Goal: Contribute content: Contribute content

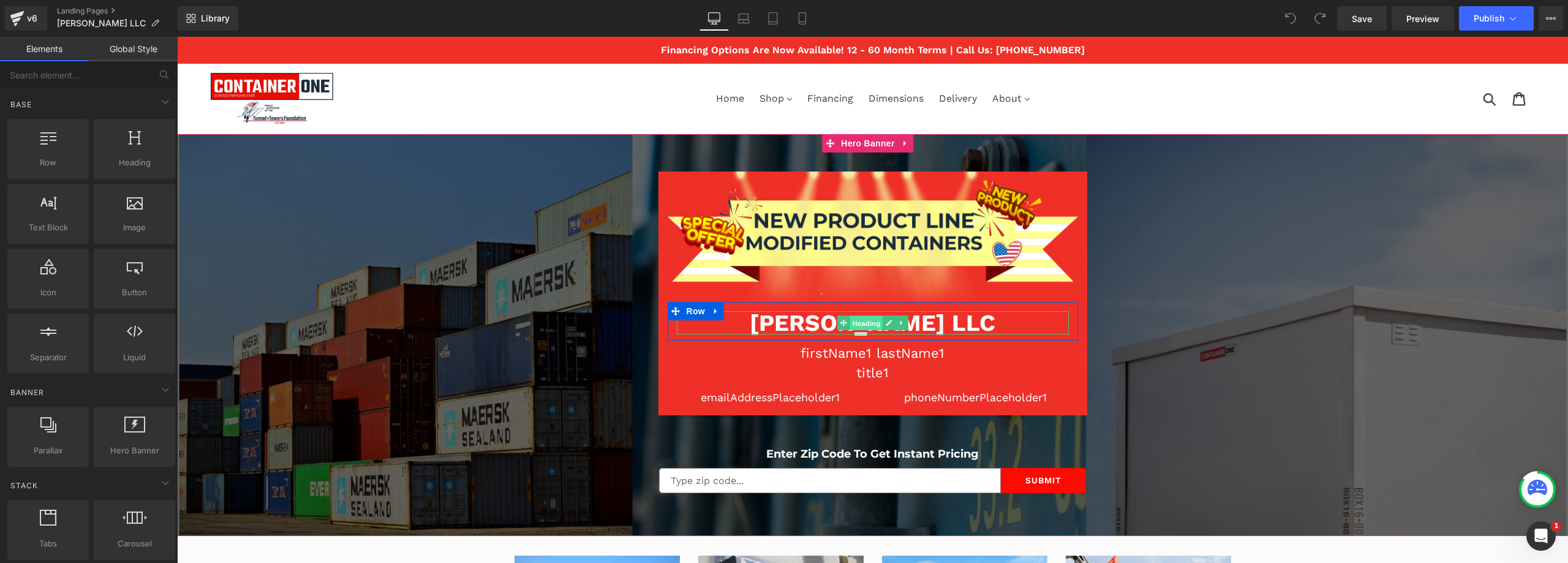
click at [869, 319] on span "Heading" at bounding box center [866, 323] width 33 height 15
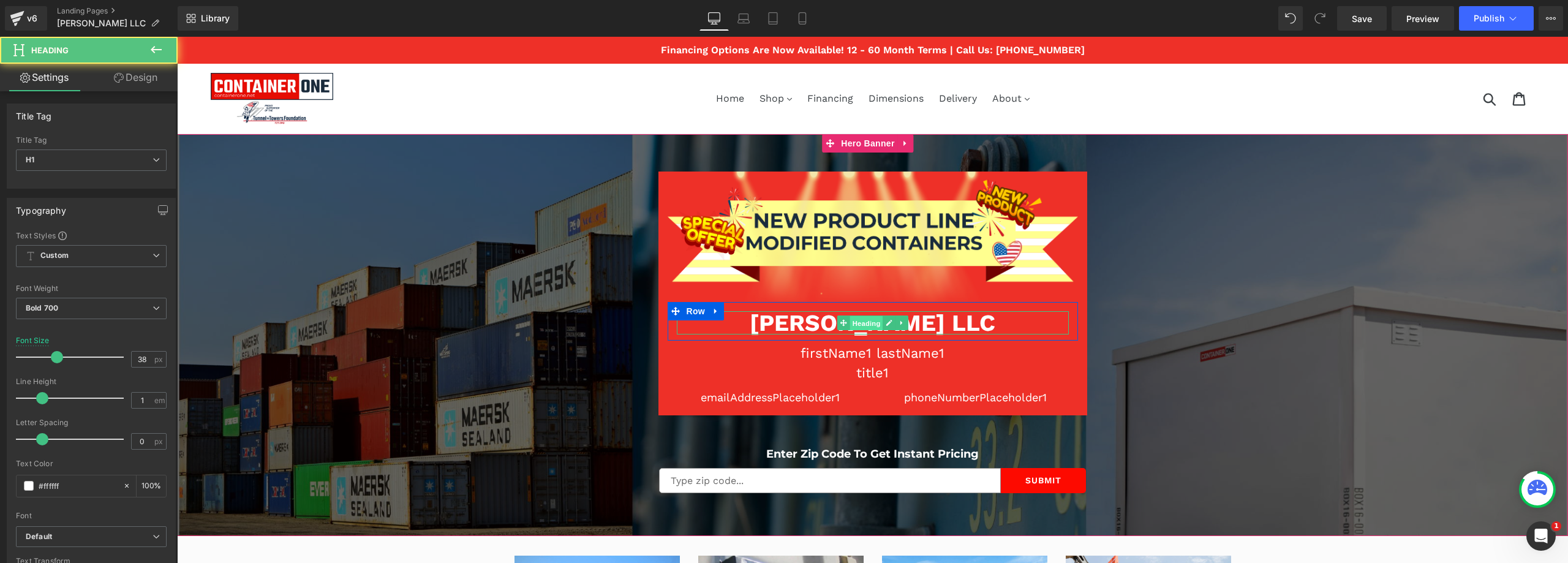
click at [869, 319] on span "Heading" at bounding box center [866, 323] width 33 height 15
click at [919, 323] on h1 "[PERSON_NAME] LLC" at bounding box center [873, 323] width 392 height 23
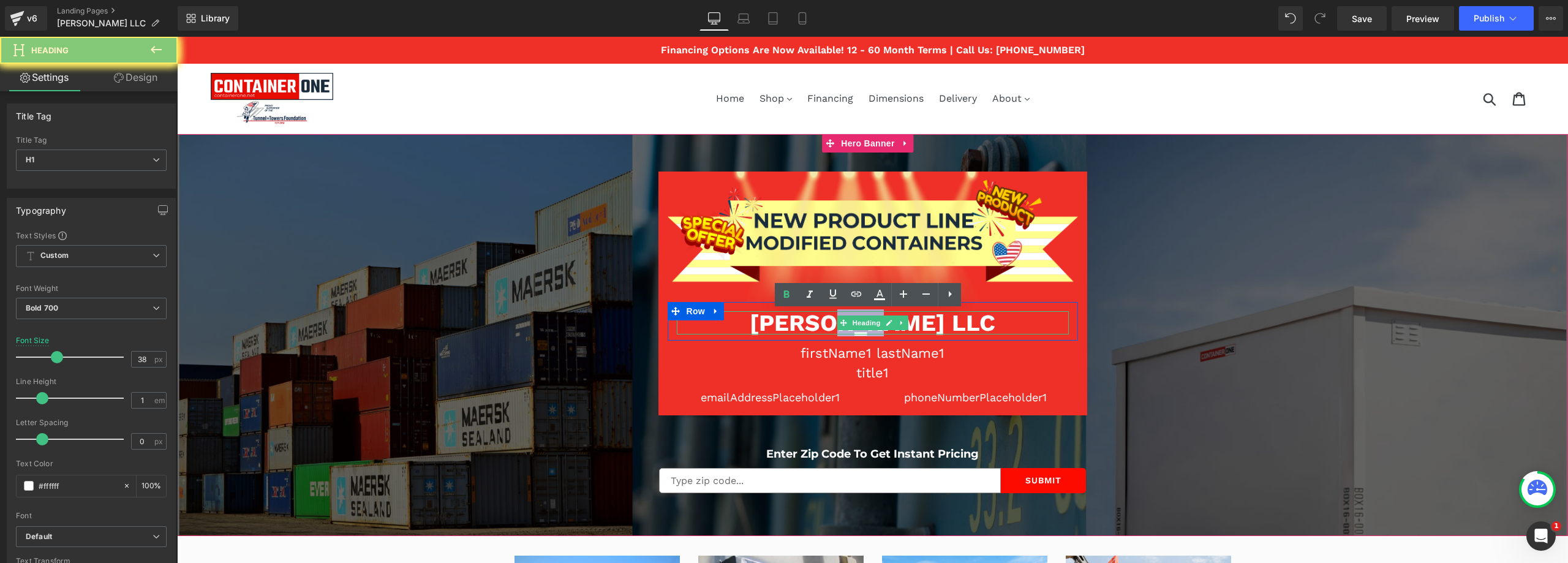
click at [919, 323] on h1 "[PERSON_NAME] LLC" at bounding box center [873, 323] width 392 height 23
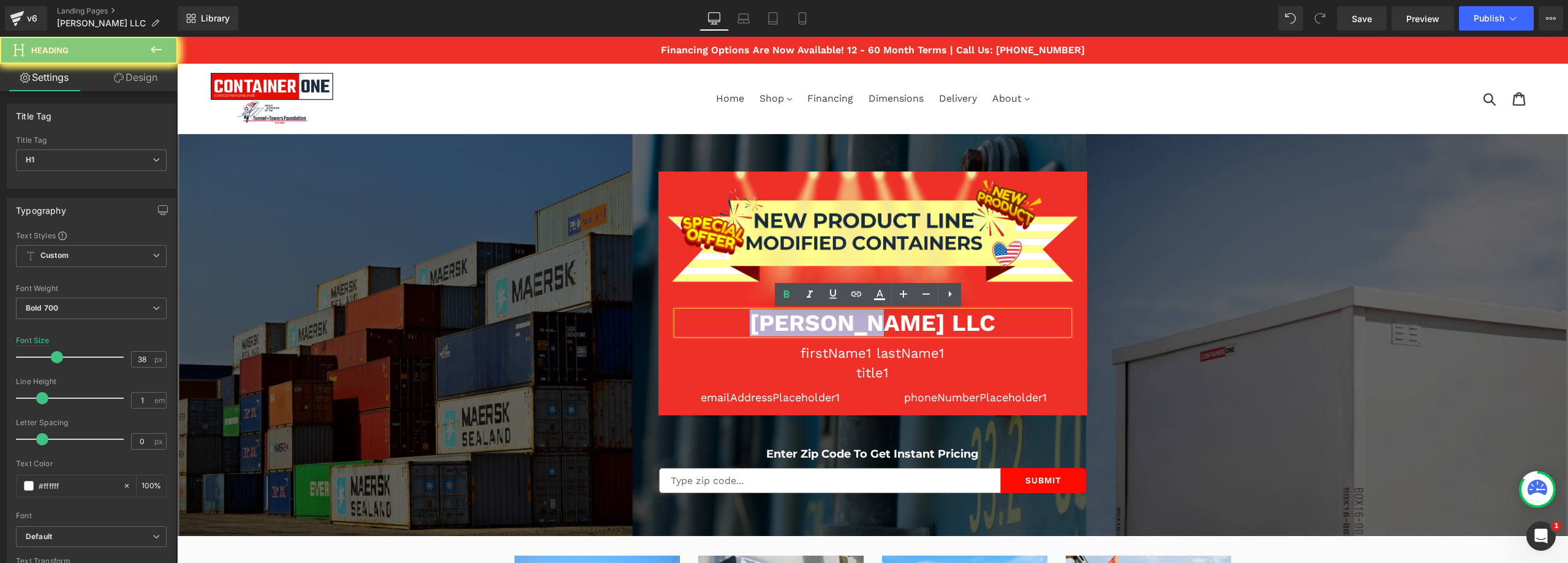
click at [919, 323] on h1 "[PERSON_NAME] LLC" at bounding box center [873, 323] width 392 height 23
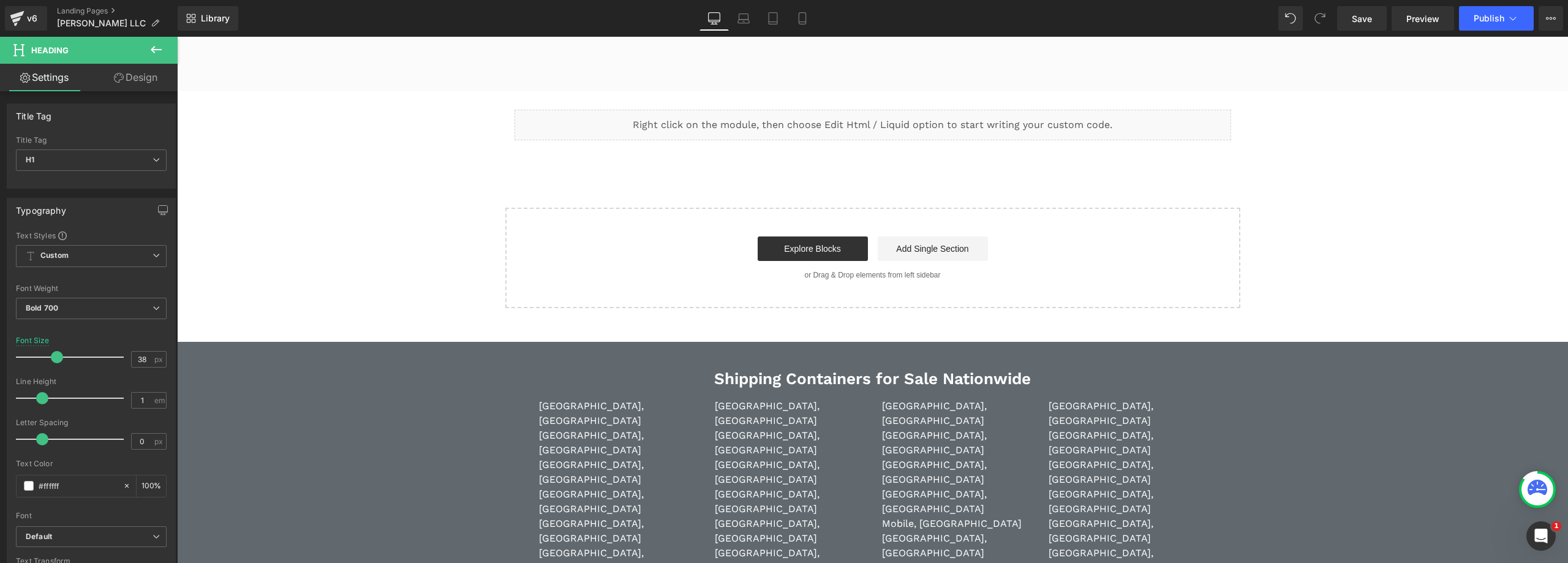
scroll to position [3796, 0]
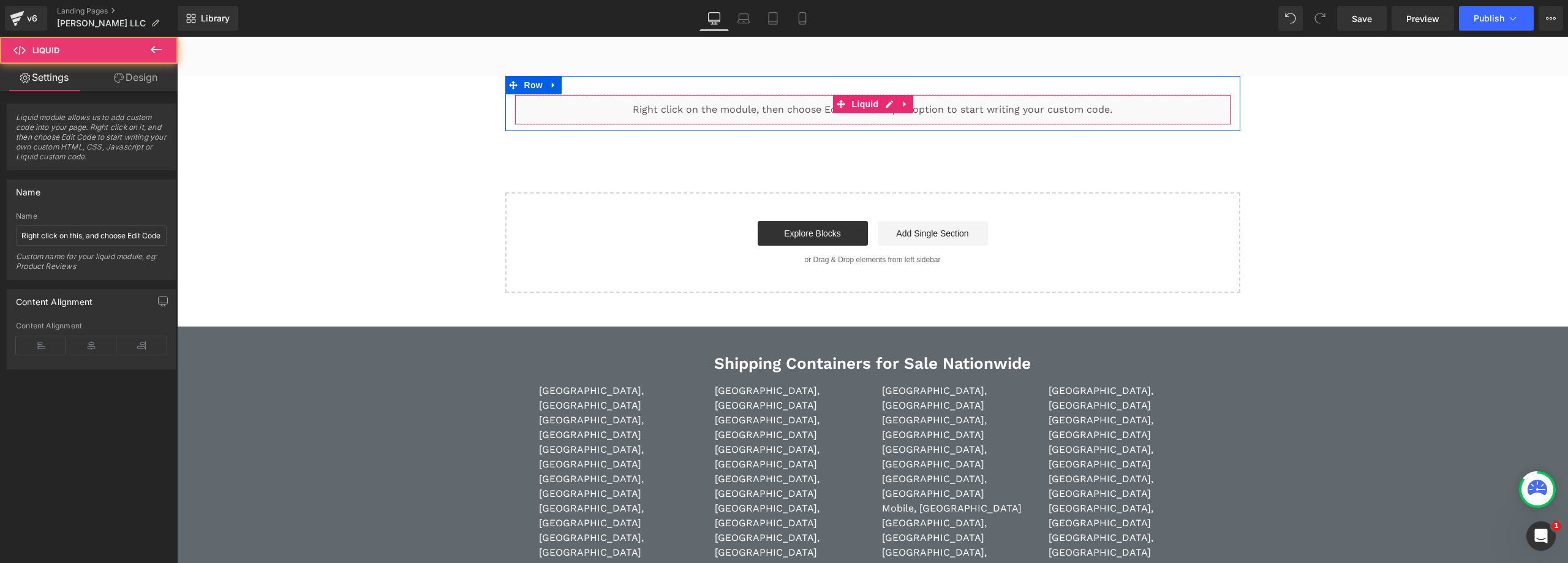
click at [888, 114] on div "Liquid" at bounding box center [873, 109] width 717 height 31
click at [886, 106] on div "Liquid" at bounding box center [873, 109] width 717 height 31
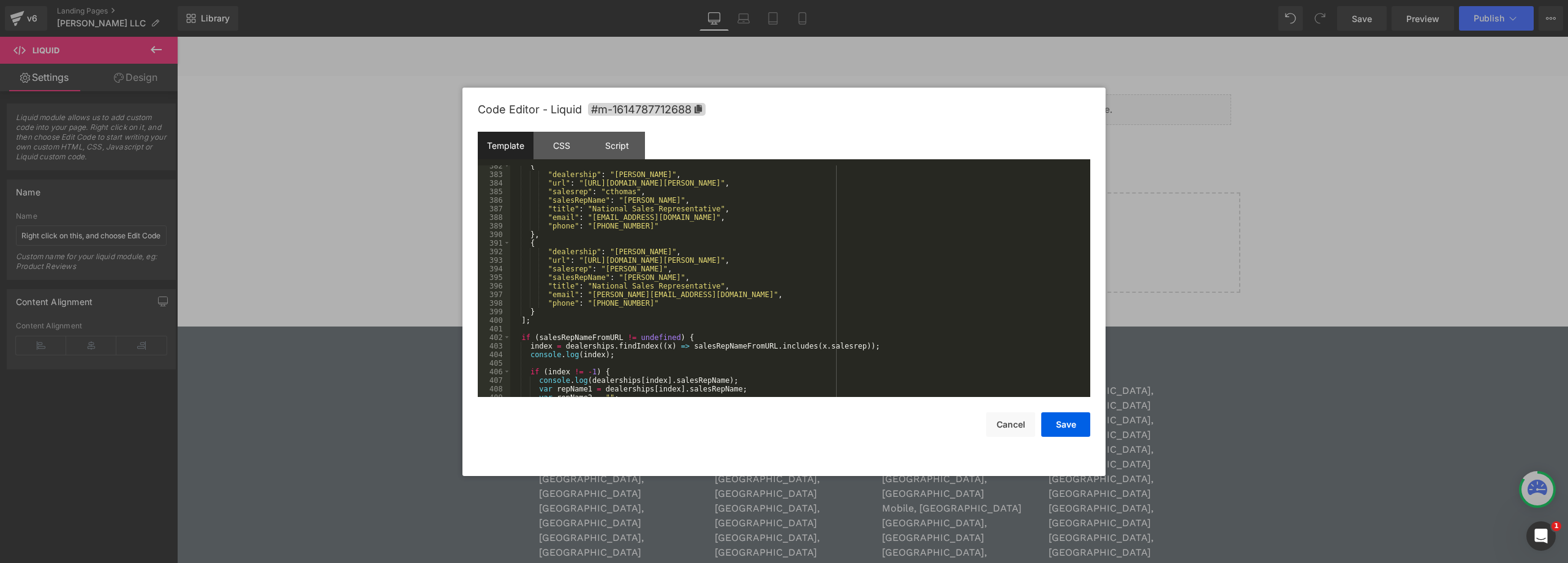
scroll to position [3233, 0]
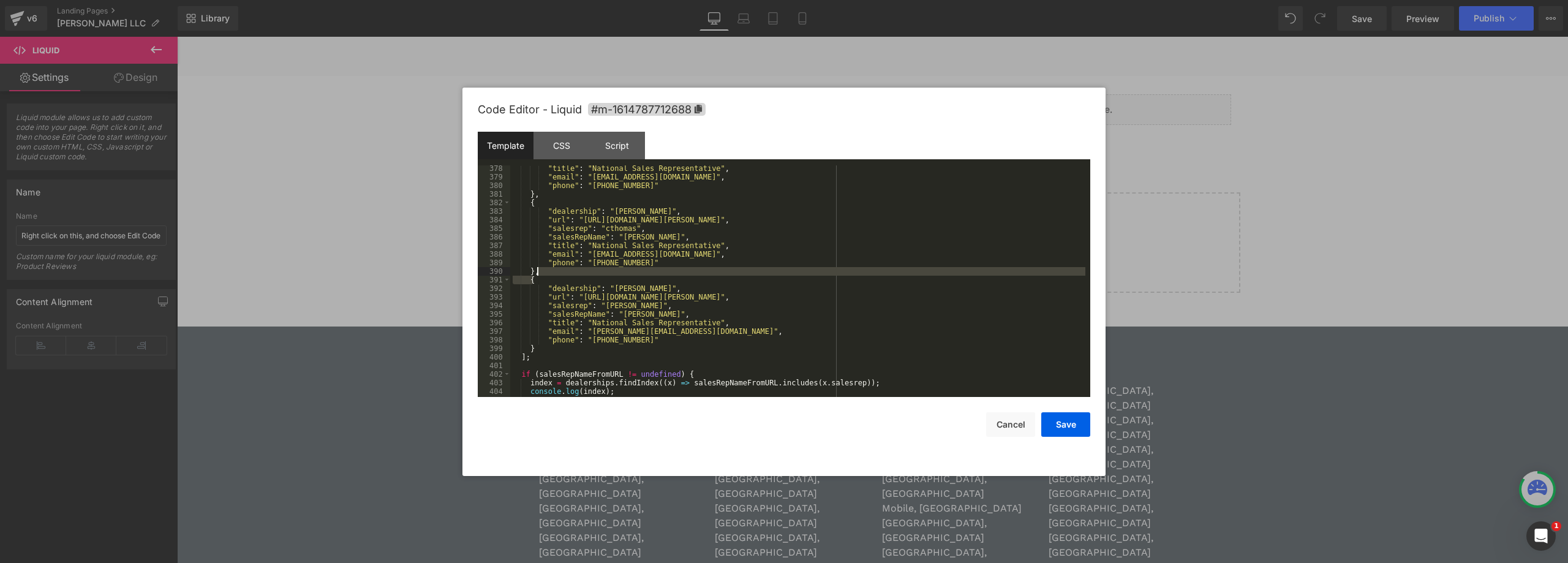
click at [550, 272] on div ""title" : "National Sales Representative" , "email" : "[EMAIL_ADDRESS][DOMAIN_N…" at bounding box center [797, 288] width 575 height 248
click at [550, 273] on div ""title" : "National Sales Representative" , "email" : "[EMAIL_ADDRESS][DOMAIN_N…" at bounding box center [797, 281] width 575 height 232
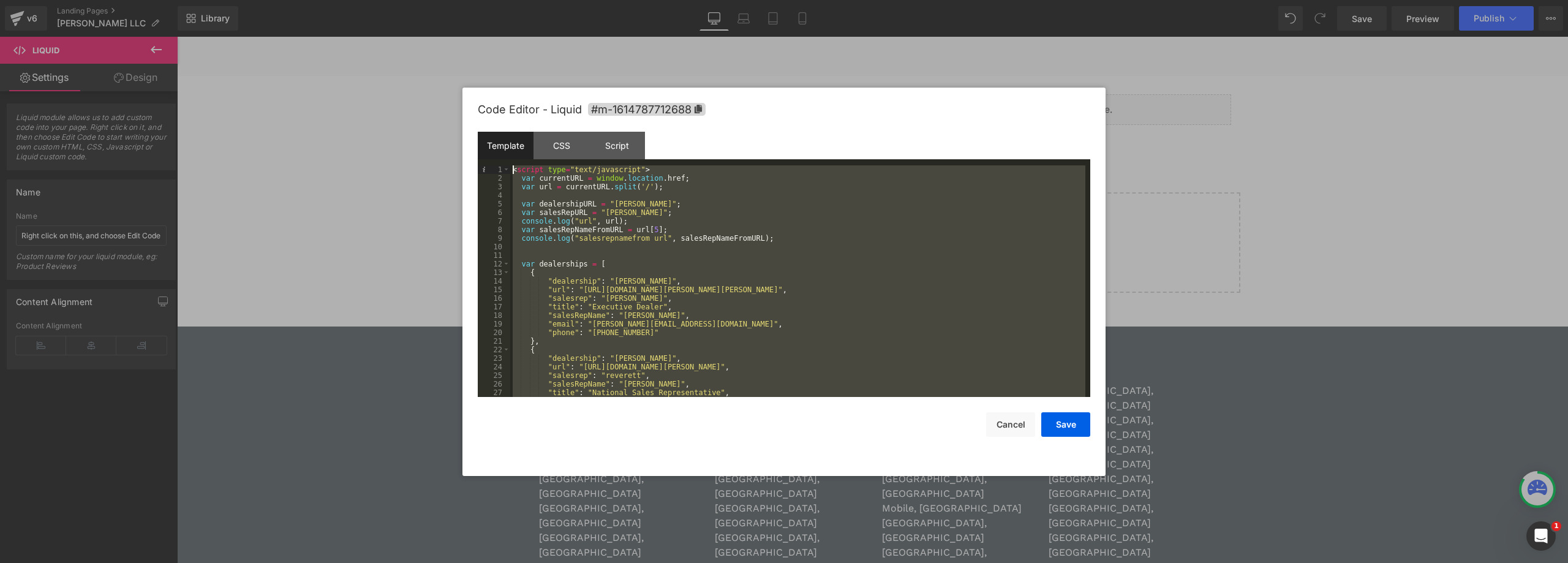
scroll to position [0, 0]
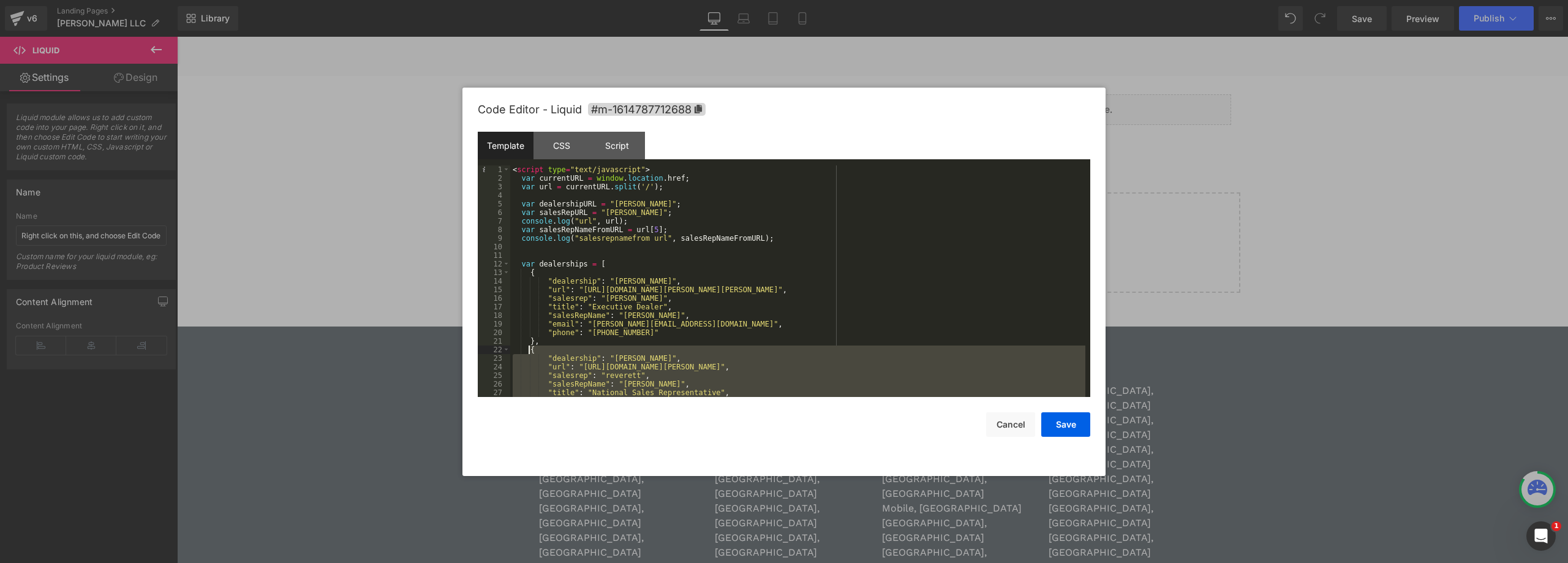
drag, startPoint x: 549, startPoint y: 273, endPoint x: 529, endPoint y: 348, distance: 77.6
click at [529, 350] on div "< script type = "text/javascript" > var currentURL = window . location . href ;…" at bounding box center [797, 289] width 575 height 248
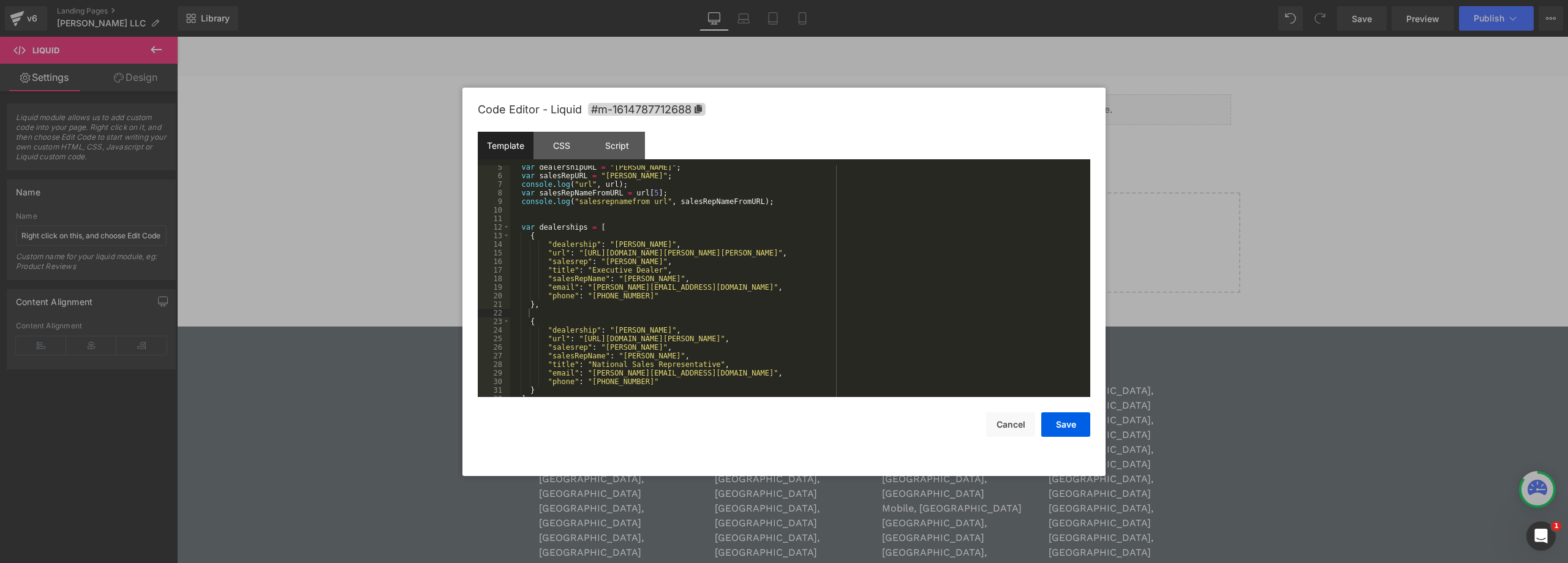
scroll to position [74, 0]
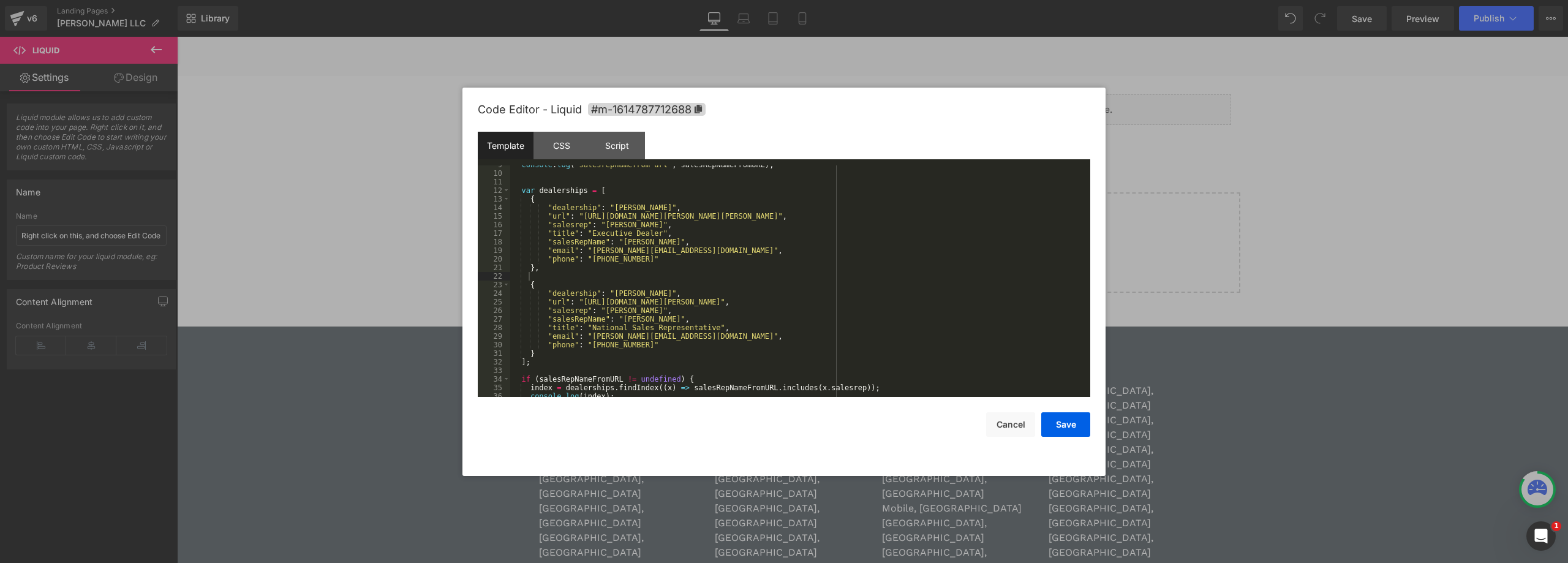
click at [732, 221] on div "console . log ( "salesrepnamefrom url" , salesRepNameFromURL ) ; var dealership…" at bounding box center [797, 284] width 575 height 248
click at [734, 216] on div "console . log ( "salesrepnamefrom url" , salesRepNameFromURL ) ; var dealership…" at bounding box center [797, 284] width 575 height 248
click at [721, 217] on div "console . log ( "salesrepnamefrom url" , salesRepNameFromURL ) ; var dealership…" at bounding box center [797, 284] width 575 height 248
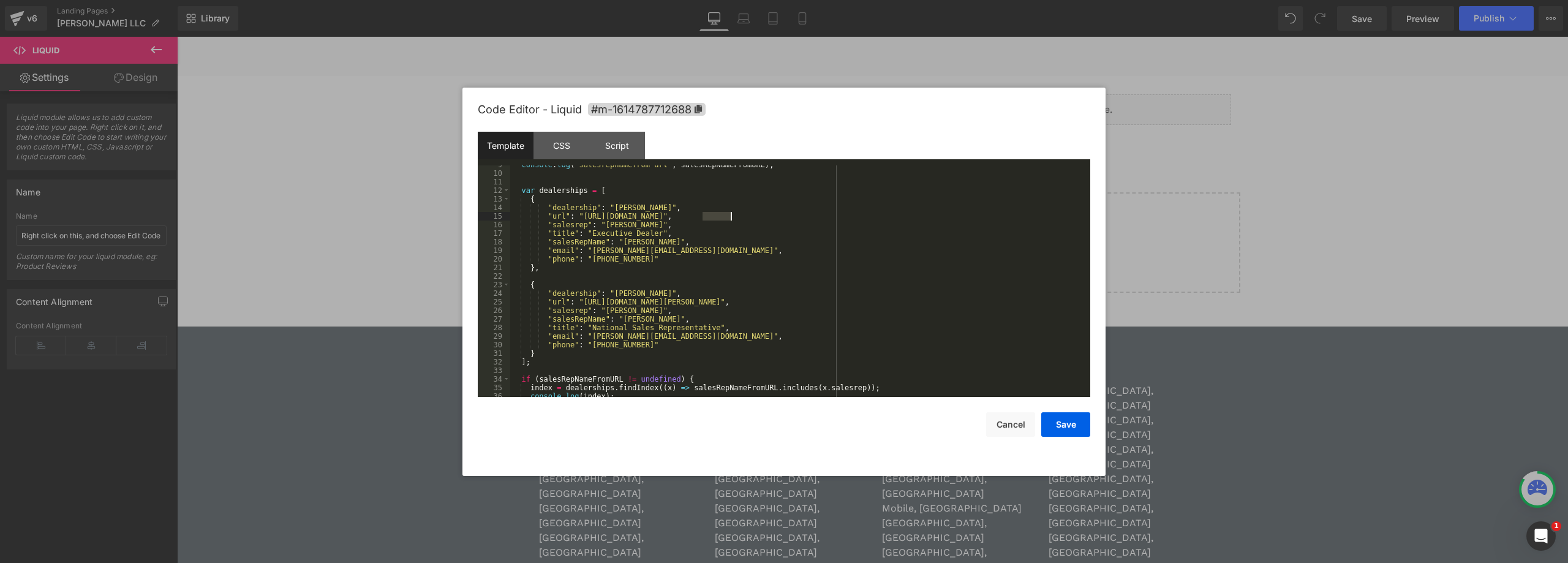
click at [721, 217] on div "console . log ( "salesrepnamefrom url" , salesRepNameFromURL ) ; var dealership…" at bounding box center [797, 284] width 575 height 248
click at [713, 306] on div "console . log ( "salesrepnamefrom url" , salesRepNameFromURL ) ; var dealership…" at bounding box center [797, 284] width 575 height 248
click at [713, 303] on div "console . log ( "salesrepnamefrom url" , salesRepNameFromURL ) ; var dealership…" at bounding box center [797, 284] width 575 height 248
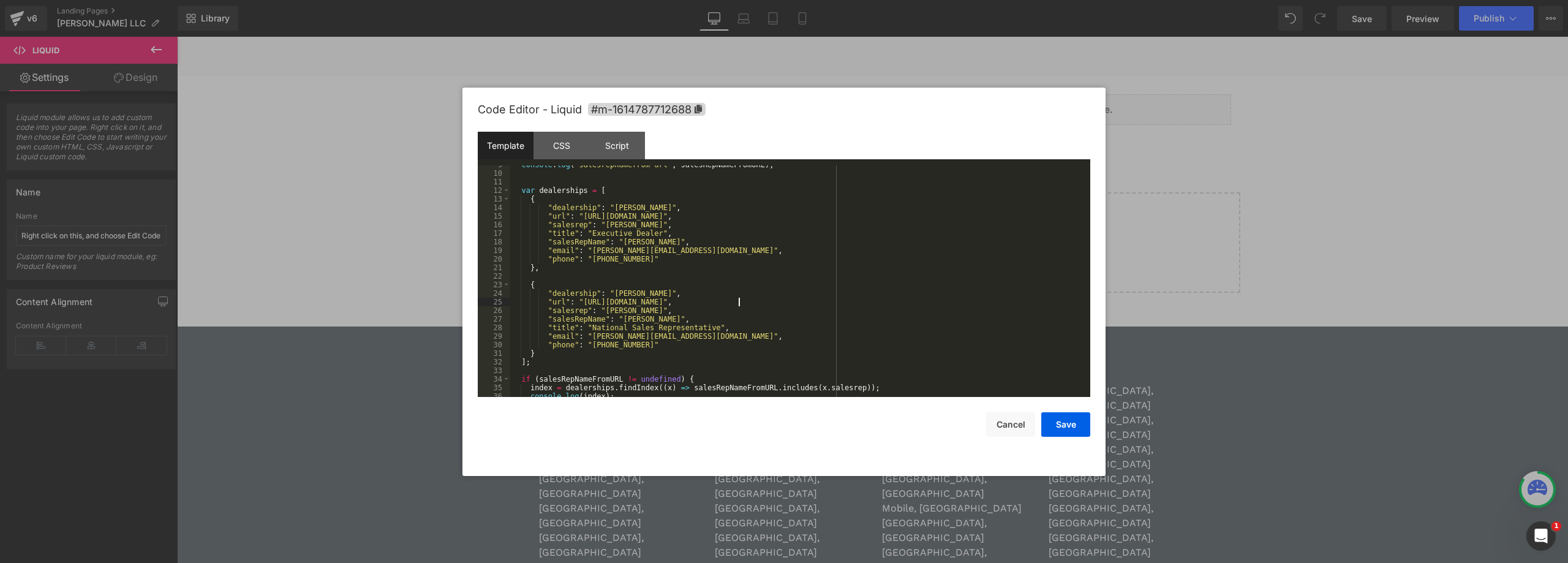
click at [739, 302] on div "console . log ( "salesrepnamefrom url" , salesRepNameFromURL ) ; var dealership…" at bounding box center [797, 284] width 575 height 248
click at [740, 299] on div "console . log ( "salesrepnamefrom url" , salesRepNameFromURL ) ; var dealership…" at bounding box center [797, 284] width 575 height 248
click at [606, 308] on div "console . log ( "salesrepnamefrom url" , salesRepNameFromURL ) ; var dealership…" at bounding box center [797, 284] width 575 height 248
click at [611, 310] on div "console . log ( "salesrepnamefrom url" , salesRepNameFromURL ) ; var dealership…" at bounding box center [797, 284] width 575 height 248
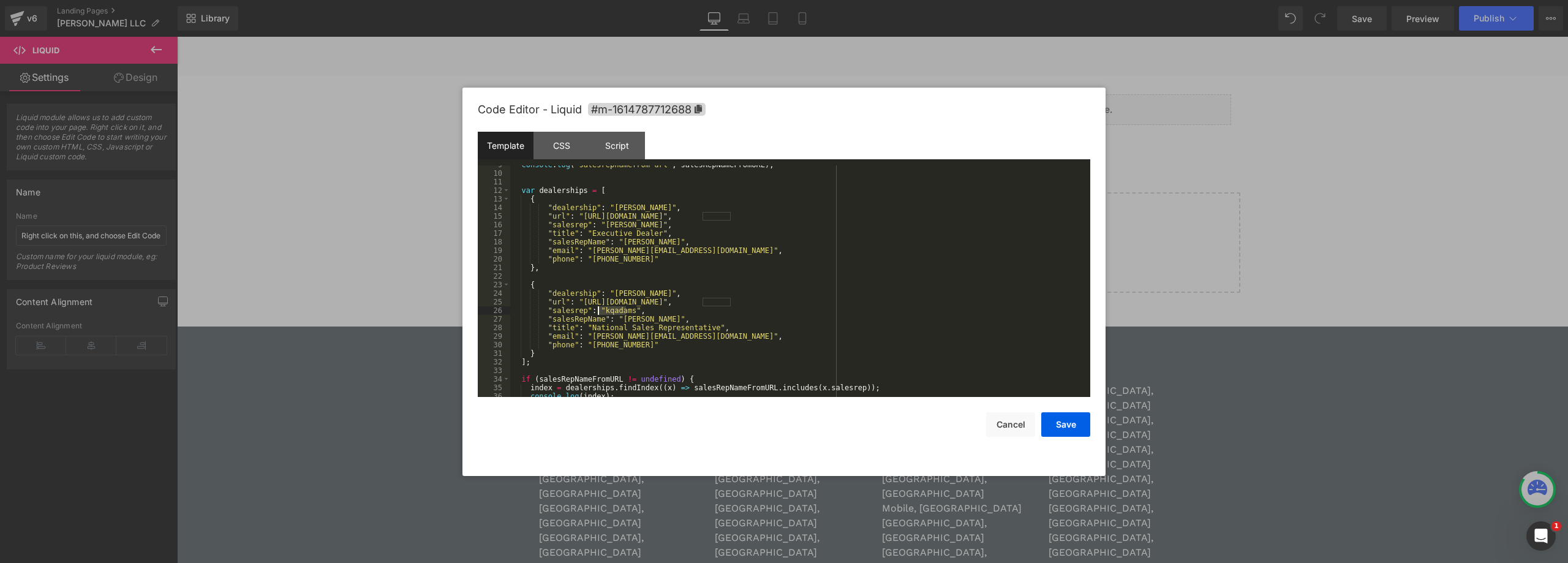
click at [611, 310] on div "console . log ( "salesrepnamefrom url" , salesRepNameFromURL ) ; var dealership…" at bounding box center [797, 284] width 575 height 248
click at [605, 225] on div "console . log ( "salesrepnamefrom url" , salesRepNameFromURL ) ; var dealership…" at bounding box center [797, 284] width 575 height 248
paste textarea
click at [609, 312] on div "console . log ( "salesrepnamefrom url" , salesRepNameFromURL ) ; var dealership…" at bounding box center [797, 284] width 575 height 248
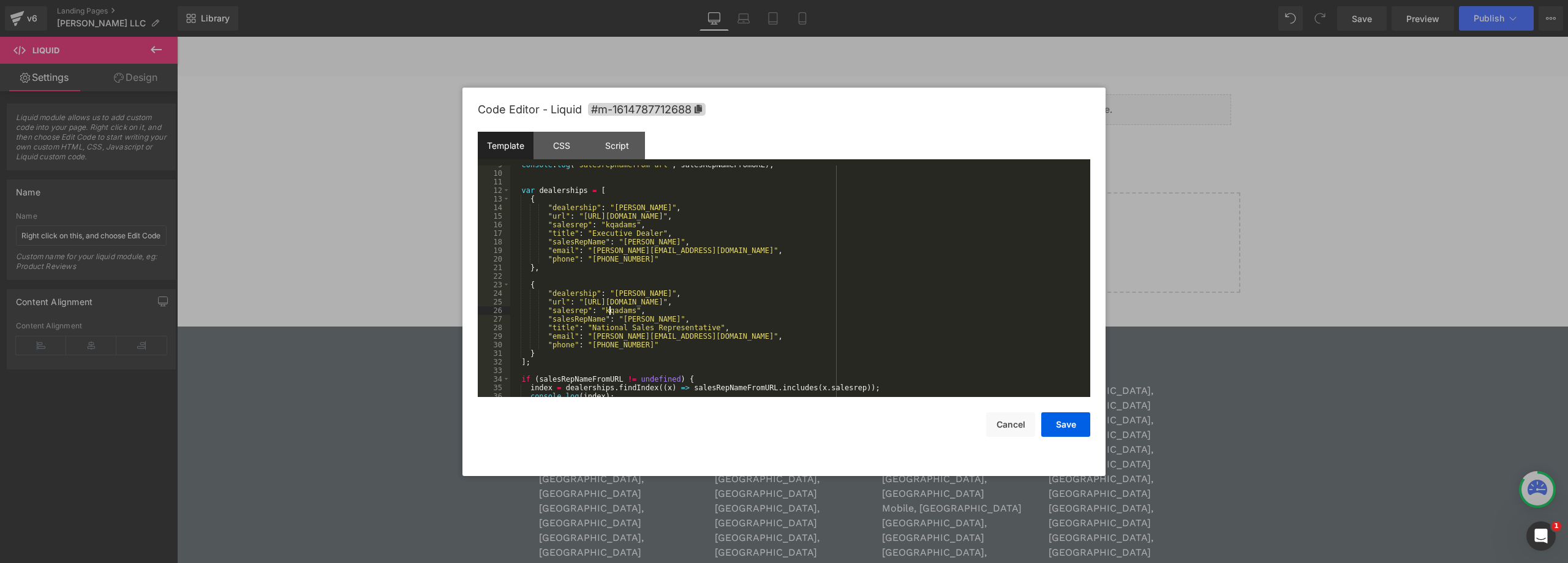
click at [609, 312] on div "console . log ( "salesrepnamefrom url" , salesRepNameFromURL ) ; var dealership…" at bounding box center [797, 284] width 575 height 248
click at [628, 321] on div "console . log ( "salesrepnamefrom url" , salesRepNameFromURL ) ; var dealership…" at bounding box center [797, 284] width 575 height 248
drag, startPoint x: 632, startPoint y: 348, endPoint x: 587, endPoint y: 348, distance: 45.0
click at [587, 348] on div "console . log ( "salesrepnamefrom url" , salesRepNameFromURL ) ; var dealership…" at bounding box center [797, 284] width 575 height 248
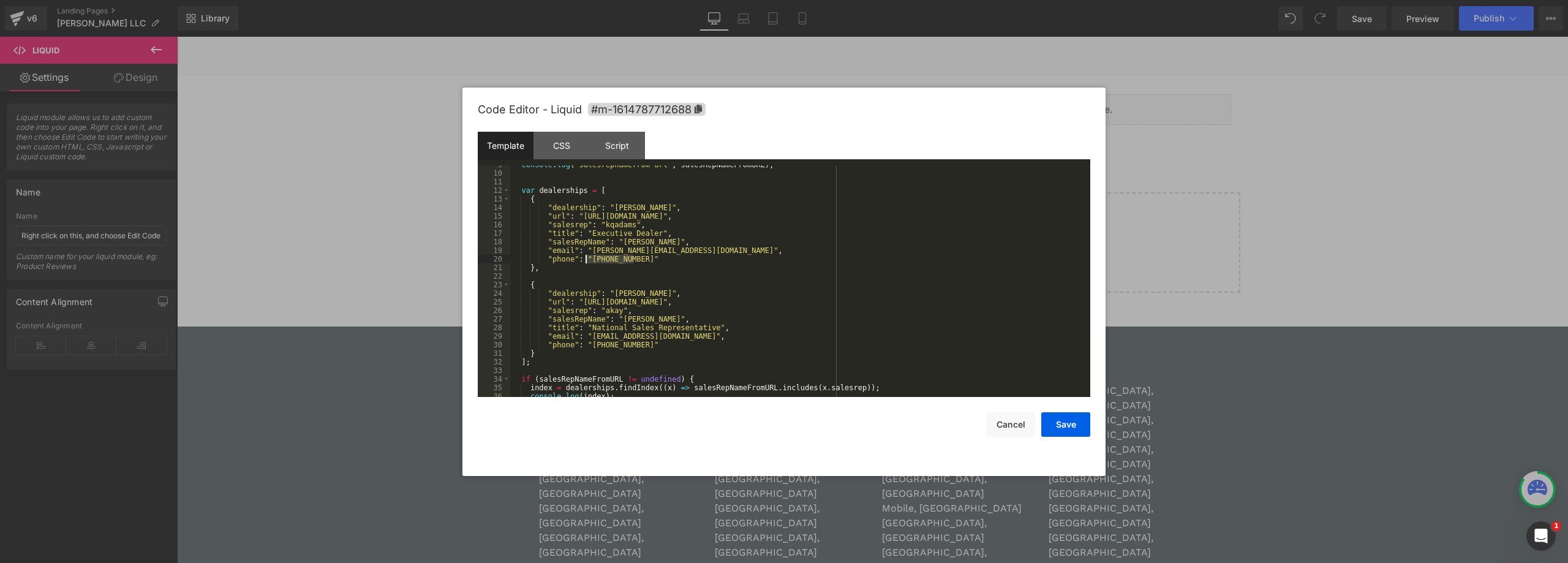
drag, startPoint x: 632, startPoint y: 260, endPoint x: 584, endPoint y: 262, distance: 48.0
click at [584, 262] on div "console . log ( "salesrepnamefrom url" , salesRepNameFromURL ) ; var dealership…" at bounding box center [797, 284] width 575 height 248
click at [619, 297] on div "console . log ( "salesrepnamefrom url" , salesRepNameFromURL ) ; var dealership…" at bounding box center [797, 284] width 575 height 248
click at [614, 228] on div "console . log ( "salesrepnamefrom url" , salesRepNameFromURL ) ; var dealership…" at bounding box center [797, 284] width 575 height 248
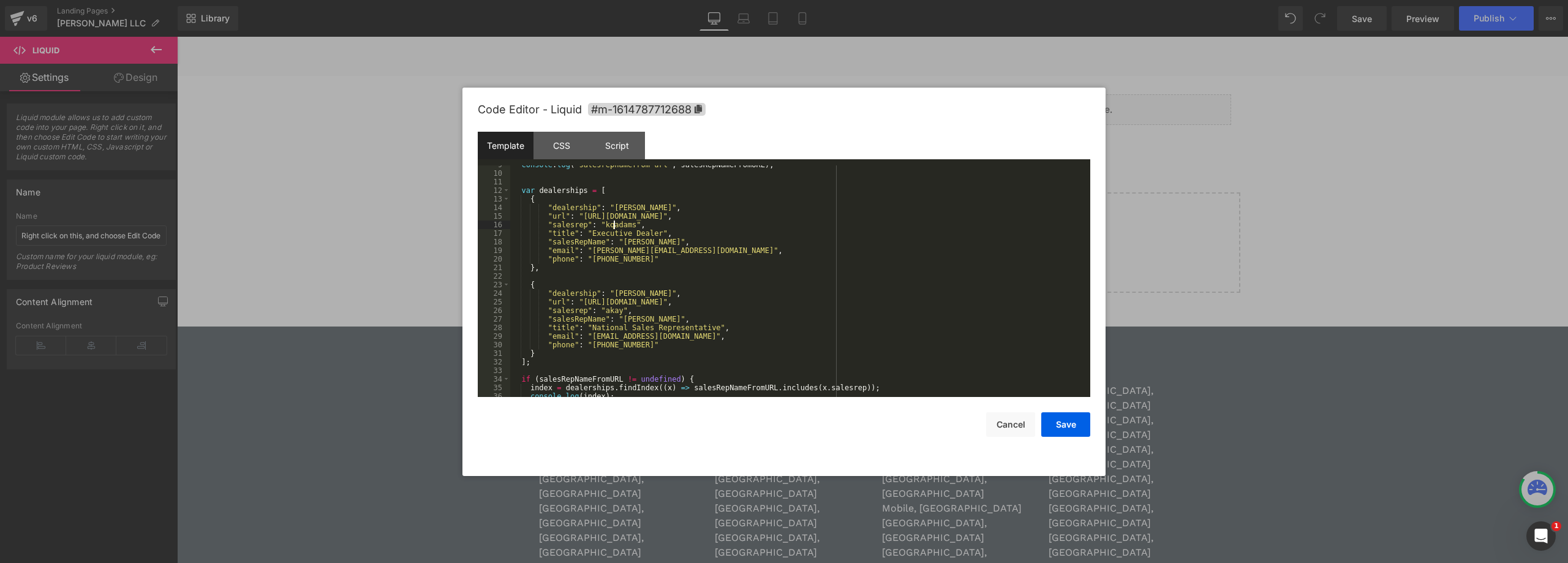
click at [614, 228] on div "console . log ( "salesrepnamefrom url" , salesRepNameFromURL ) ; var dealership…" at bounding box center [797, 284] width 575 height 248
click at [611, 291] on div "console . log ( "salesrepnamefrom url" , salesRepNameFromURL ) ; var dealership…" at bounding box center [797, 284] width 575 height 248
click at [616, 208] on div "console . log ( "salesrepnamefrom url" , salesRepNameFromURL ) ; var dealership…" at bounding box center [797, 284] width 575 height 248
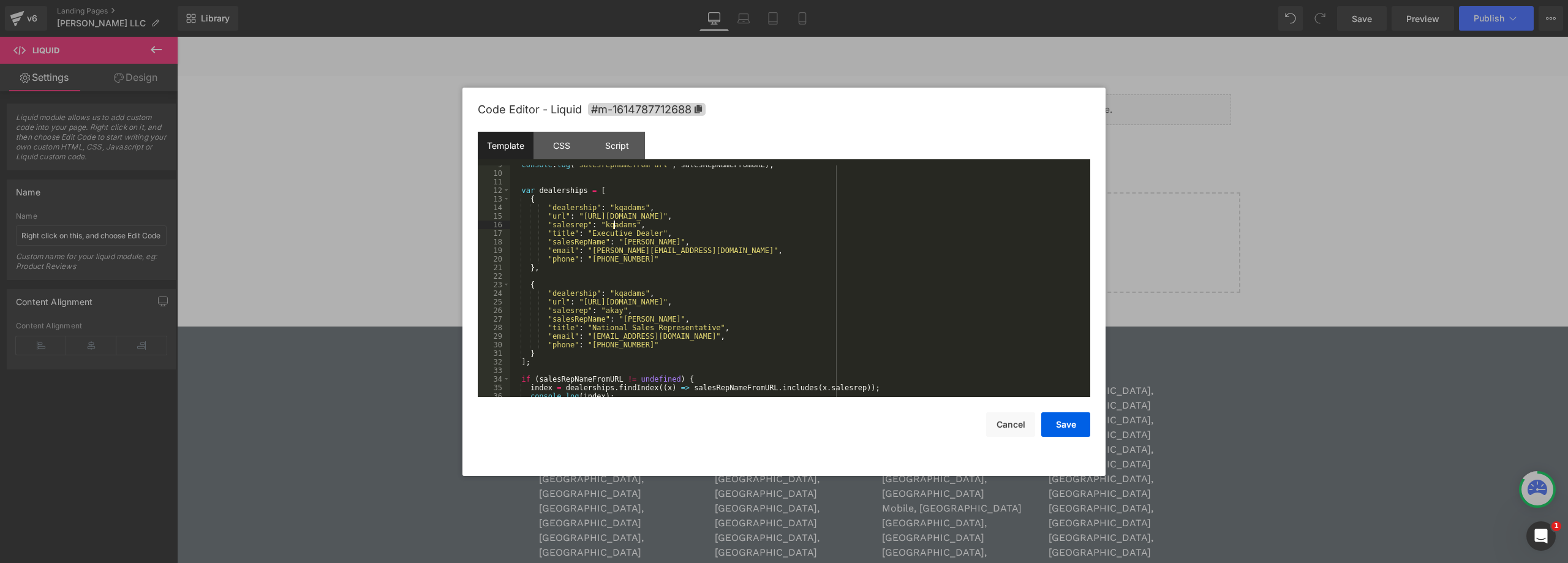
click at [614, 227] on div "console . log ( "salesrepnamefrom url" , salesRepNameFromURL ) ; var dealership…" at bounding box center [797, 284] width 575 height 248
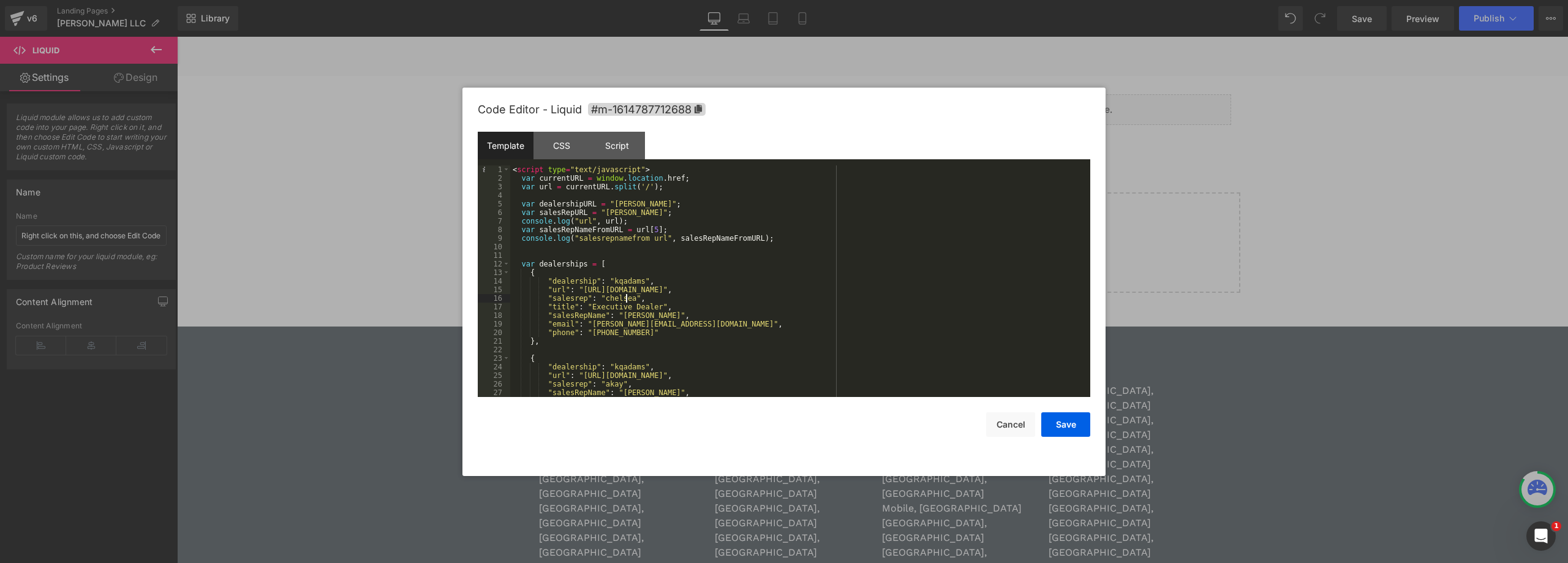
click at [625, 279] on div "< script type = "text/javascript" > var currentURL = window . location . href ;…" at bounding box center [797, 289] width 575 height 248
click at [614, 202] on div "< script type = "text/javascript" > var currentURL = window . location . href ;…" at bounding box center [797, 289] width 575 height 248
paste textarea
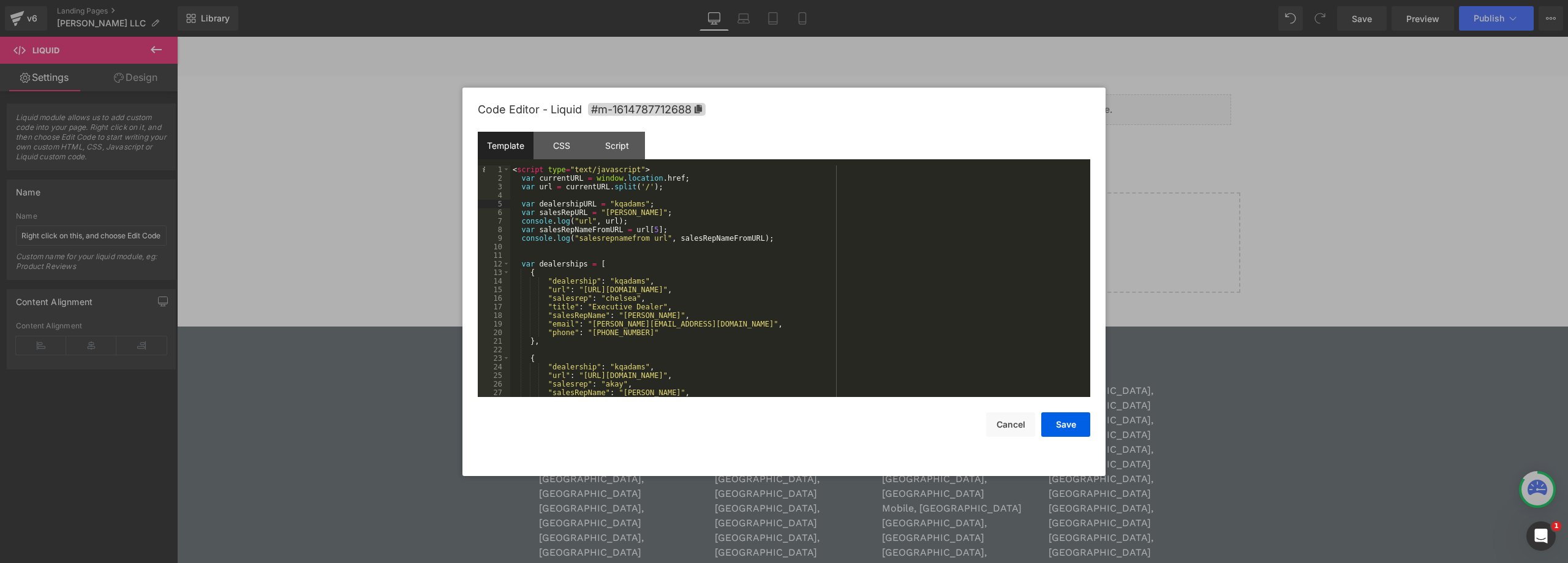
click at [603, 212] on div "< script type = "text/javascript" > var currentURL = window . location . href ;…" at bounding box center [797, 289] width 575 height 248
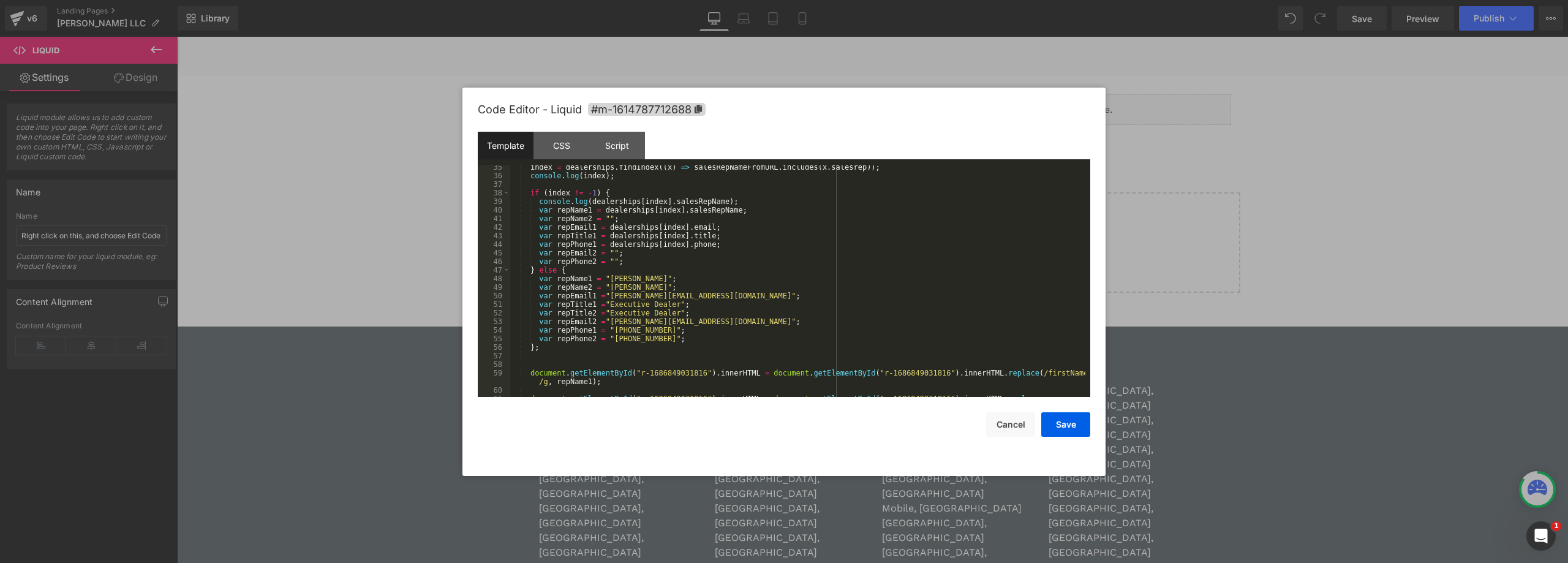
scroll to position [294, 0]
click at [605, 280] on div "index = dealerships . findIndex (( x ) => salesRepNameFromURL . includes ( x . …" at bounding box center [797, 291] width 575 height 257
drag, startPoint x: 602, startPoint y: 280, endPoint x: 637, endPoint y: 277, distance: 35.1
click at [637, 277] on div "index = dealerships . findIndex (( x ) => salesRepNameFromURL . includes ( x . …" at bounding box center [797, 291] width 575 height 257
drag, startPoint x: 648, startPoint y: 290, endPoint x: 603, endPoint y: 288, distance: 45.0
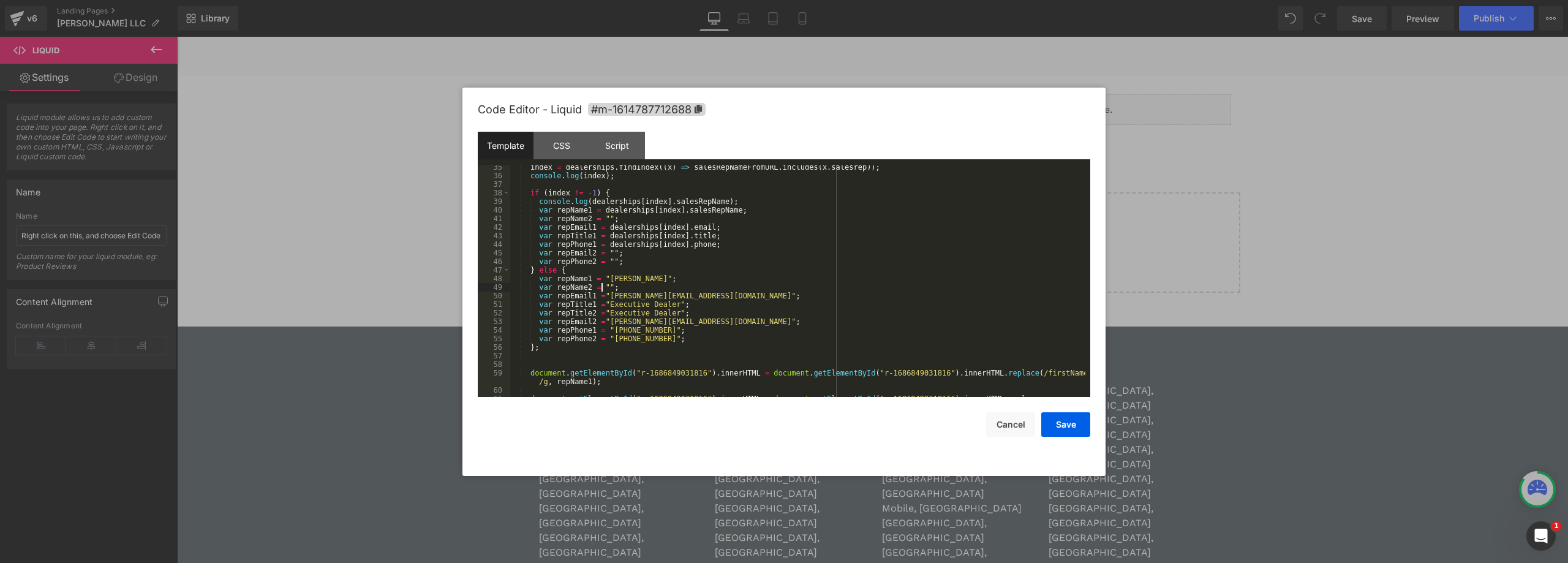
click at [603, 288] on div "index = dealerships . findIndex (( x ) => salesRepNameFromURL . includes ( x . …" at bounding box center [797, 291] width 575 height 257
drag, startPoint x: 665, startPoint y: 314, endPoint x: 603, endPoint y: 314, distance: 62.0
click at [603, 314] on div "index = dealerships . findIndex (( x ) => salesRepNameFromURL . includes ( x . …" at bounding box center [797, 291] width 575 height 257
drag, startPoint x: 654, startPoint y: 339, endPoint x: 606, endPoint y: 341, distance: 48.0
click at [606, 341] on div "index = dealerships . findIndex (( x ) => salesRepNameFromURL . includes ( x . …" at bounding box center [797, 291] width 575 height 257
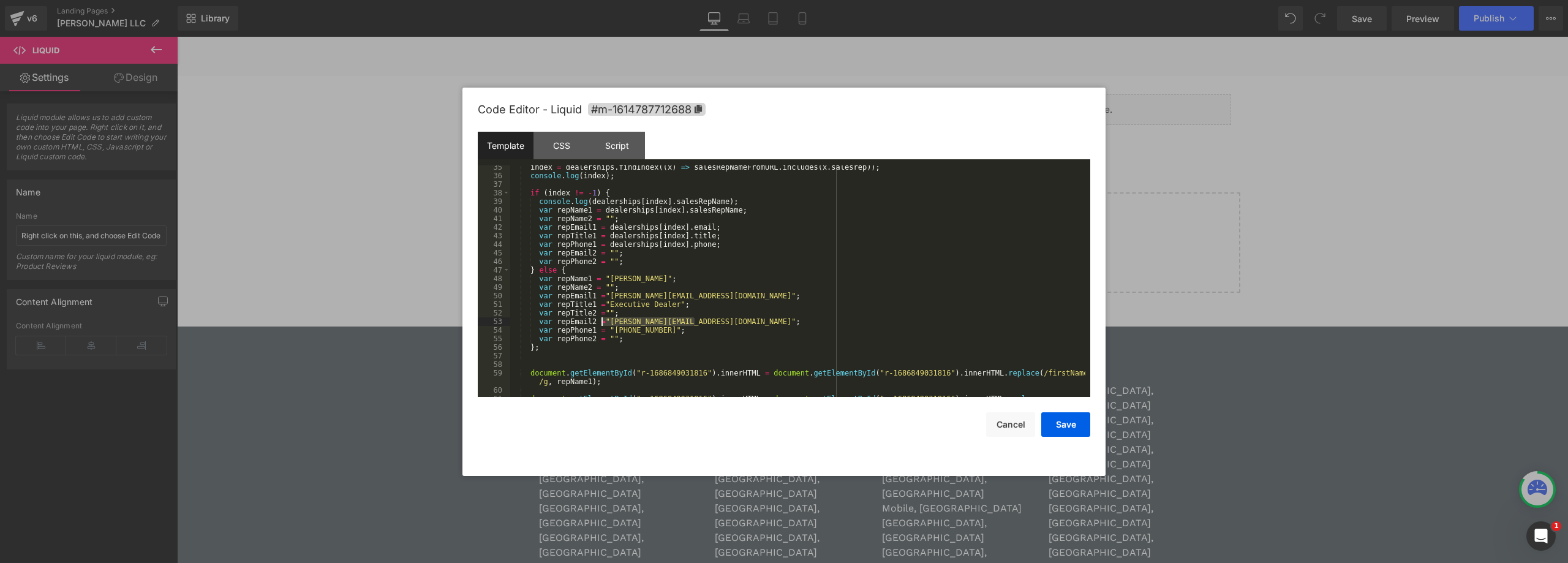
drag, startPoint x: 694, startPoint y: 321, endPoint x: 603, endPoint y: 323, distance: 91.0
click at [603, 323] on div "index = dealerships . findIndex (( x ) => salesRepNameFromURL . includes ( x . …" at bounding box center [797, 291] width 575 height 257
click at [611, 298] on div "index = dealerships . findIndex (( x ) => salesRepNameFromURL . includes ( x . …" at bounding box center [797, 291] width 575 height 257
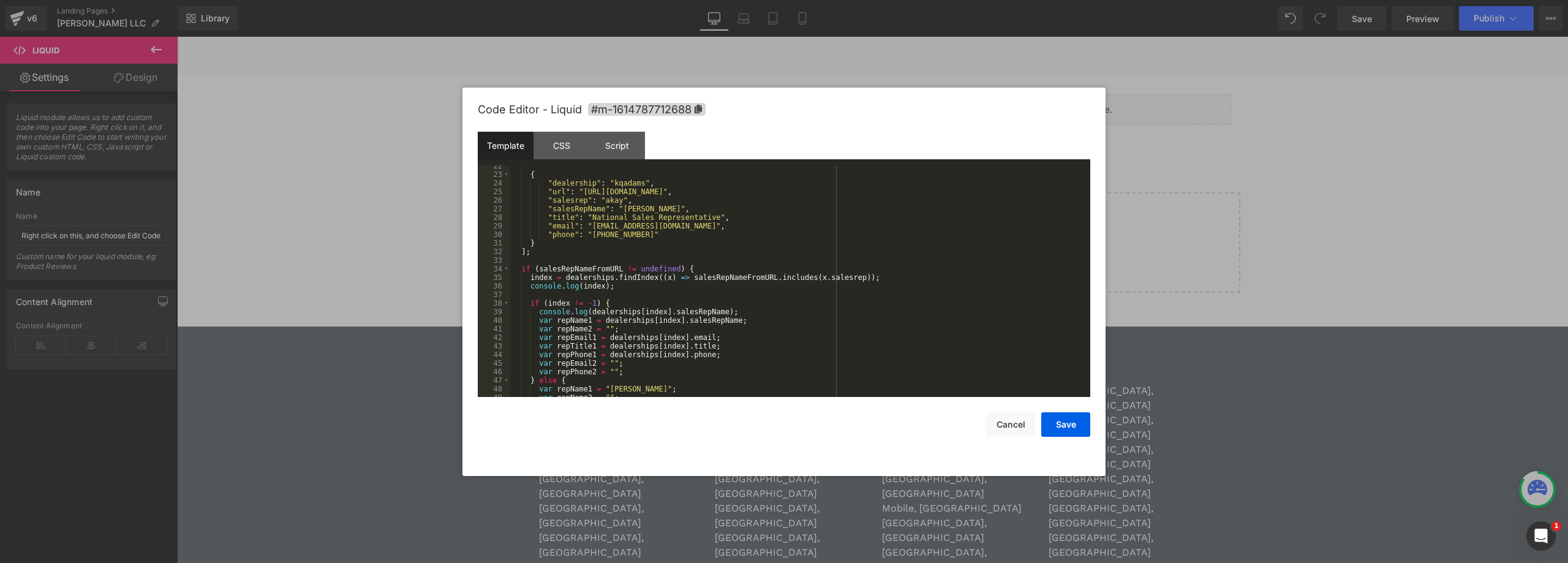
scroll to position [147, 0]
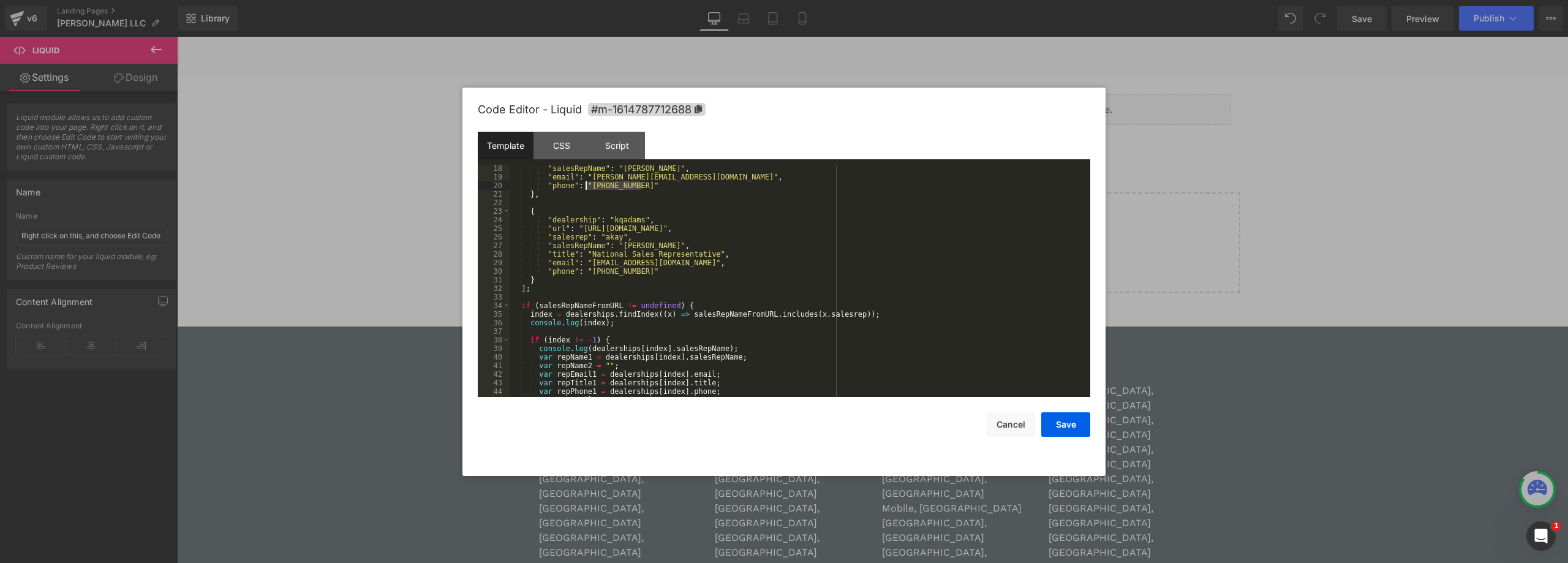
drag, startPoint x: 641, startPoint y: 186, endPoint x: 587, endPoint y: 186, distance: 54.0
click at [587, 186] on div ""salesRepName" : "[PERSON_NAME]" , "email" : "[PERSON_NAME][EMAIL_ADDRESS][DOMA…" at bounding box center [797, 288] width 575 height 248
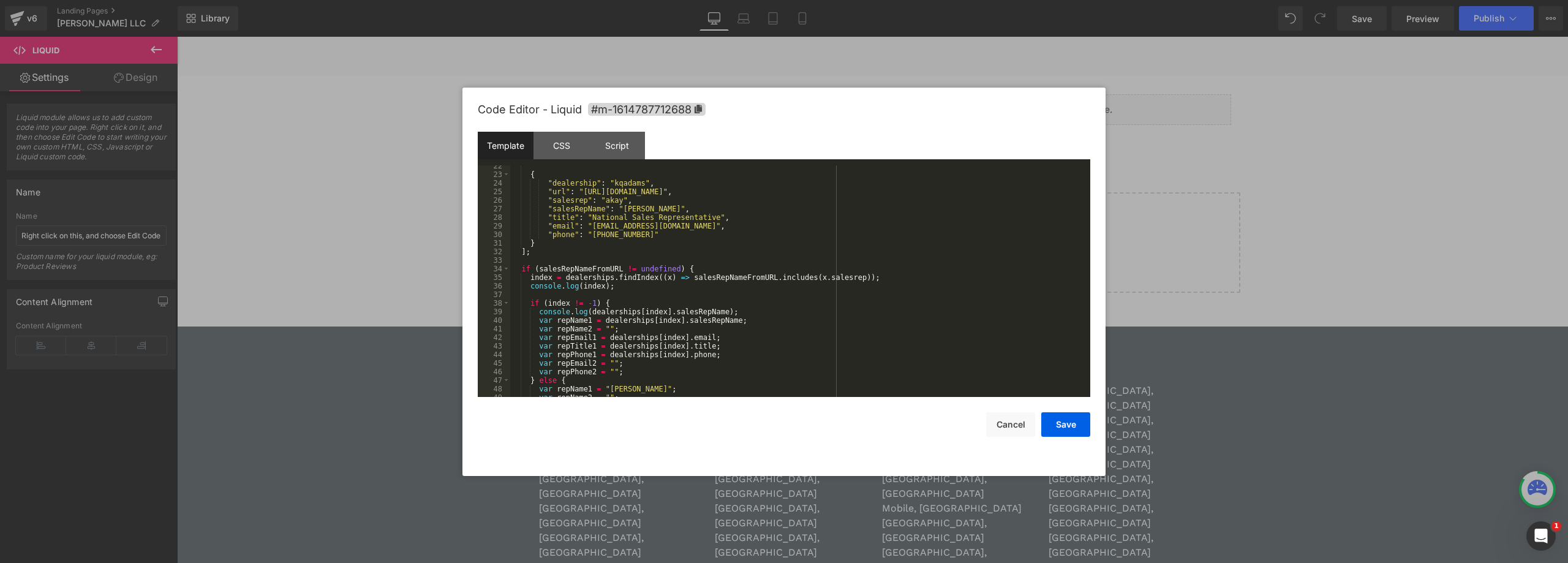
scroll to position [404, 0]
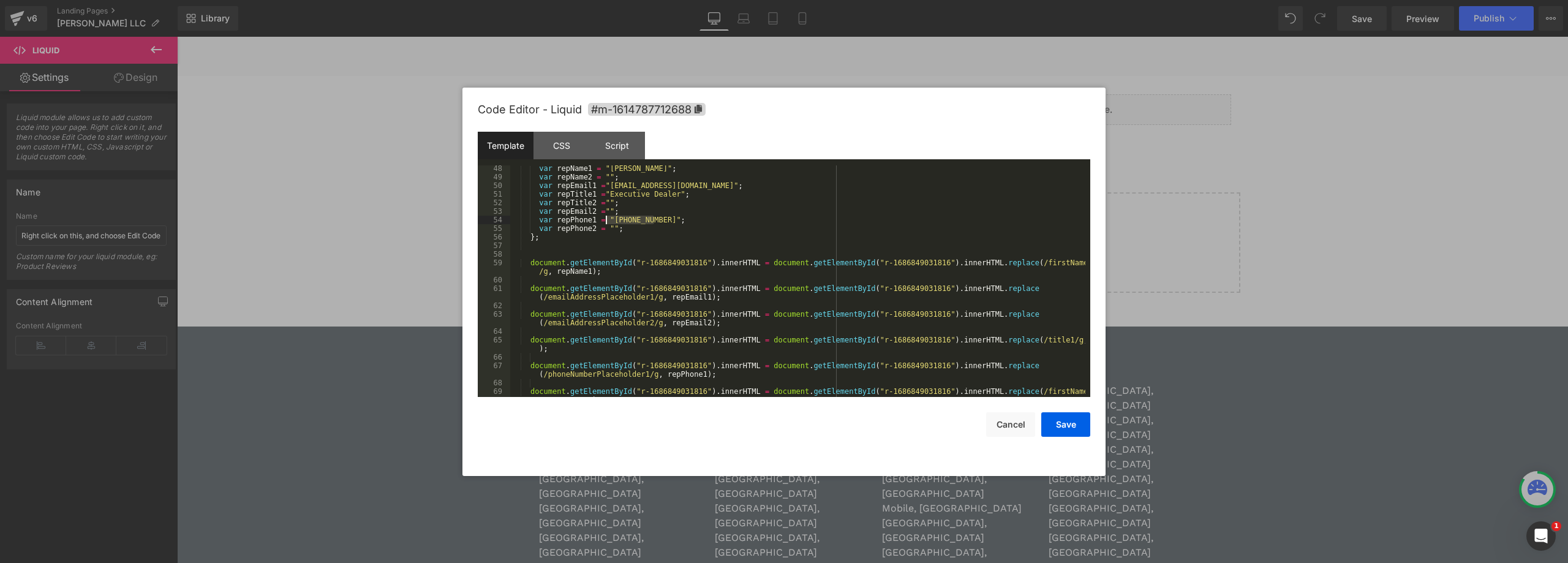
drag, startPoint x: 653, startPoint y: 218, endPoint x: 605, endPoint y: 218, distance: 48.0
click at [605, 218] on div "var repName1 = "[PERSON_NAME]" ; var repName2 = "" ; var repEmail1 = "[EMAIL_AD…" at bounding box center [797, 292] width 575 height 257
paste textarea
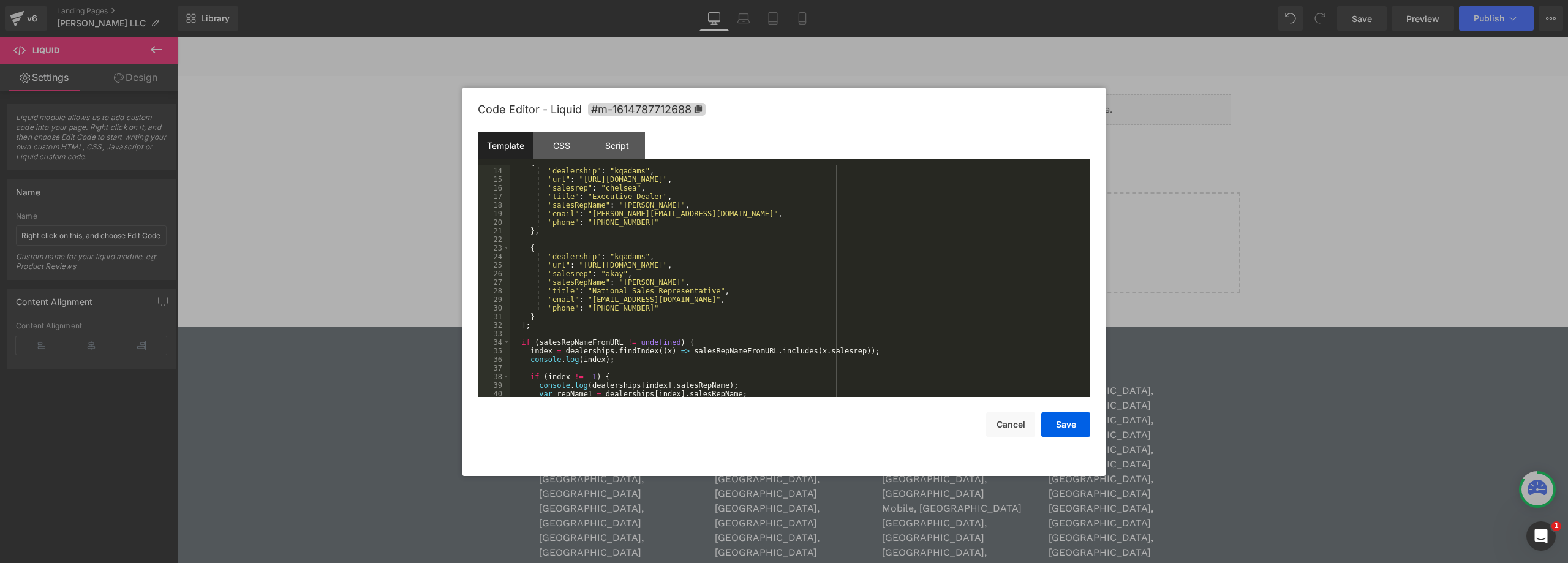
scroll to position [36, 0]
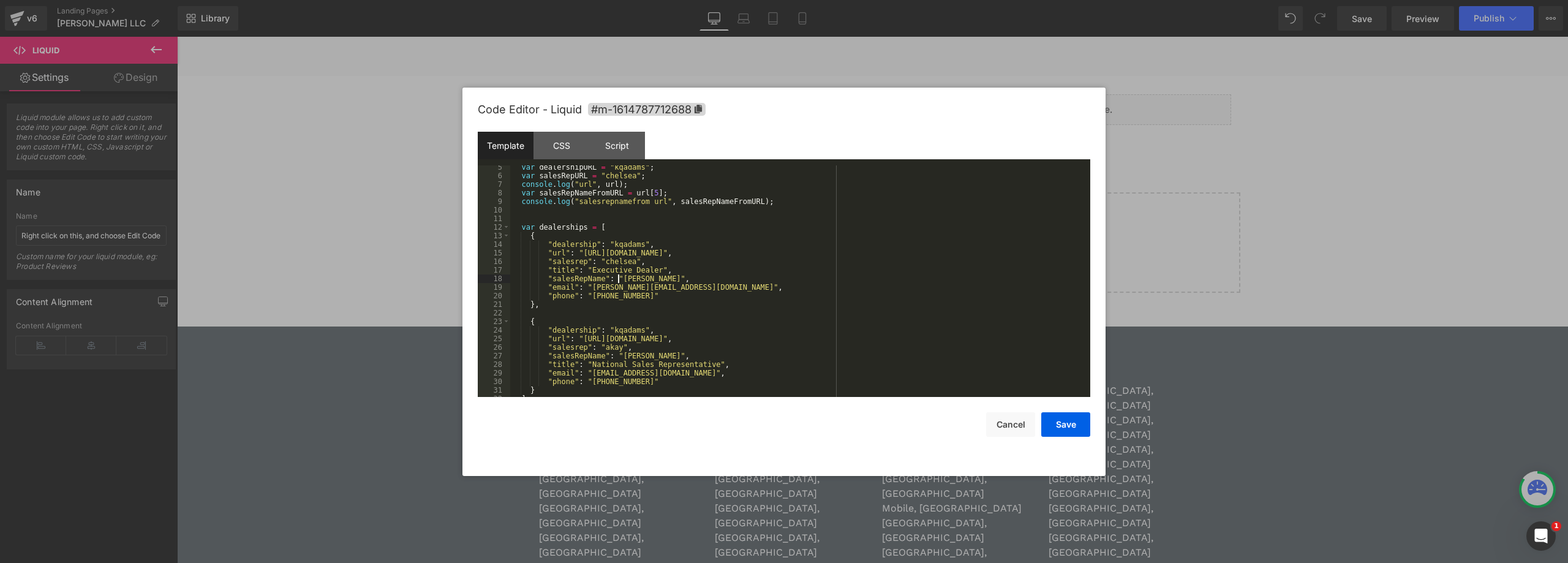
click at [619, 278] on div "var dealershipURL = "kqadams" ; var salesRepURL = "chelsea" ; console . log ( "…" at bounding box center [797, 287] width 575 height 248
click at [592, 290] on div "var dealershipURL = "kqadams" ; var salesRepURL = "chelsea" ; console . log ( "…" at bounding box center [797, 287] width 575 height 248
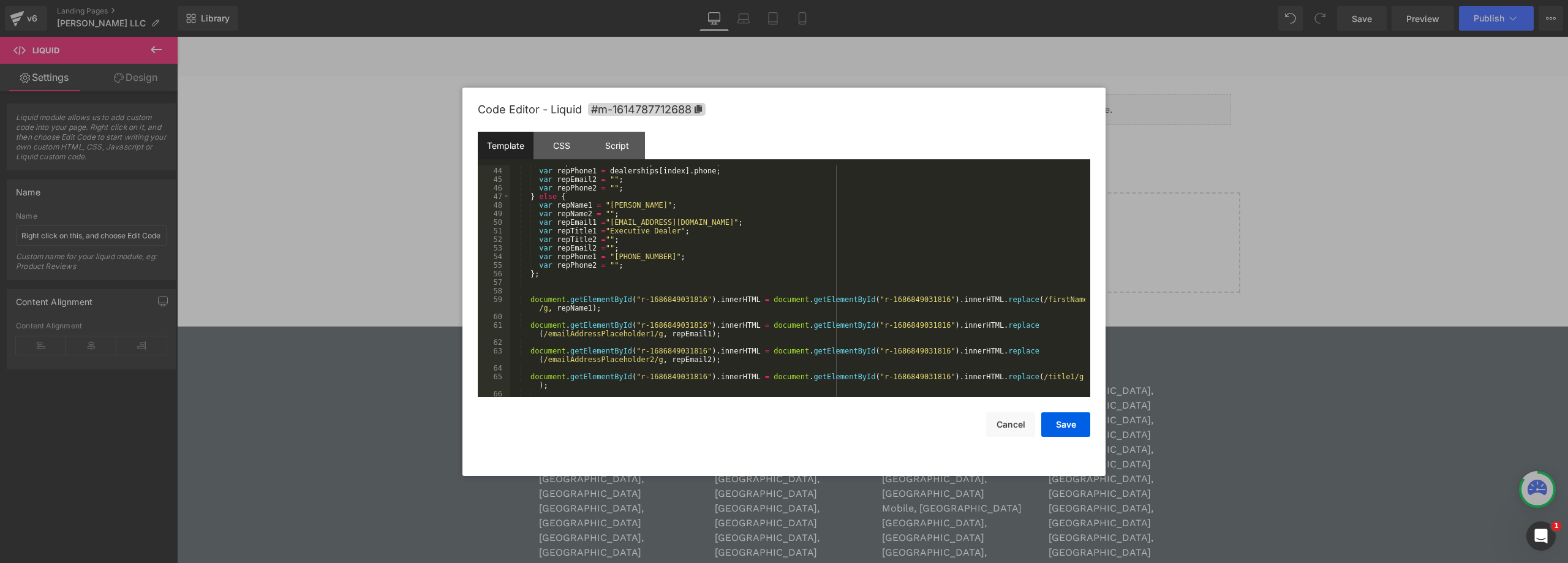
scroll to position [331, 0]
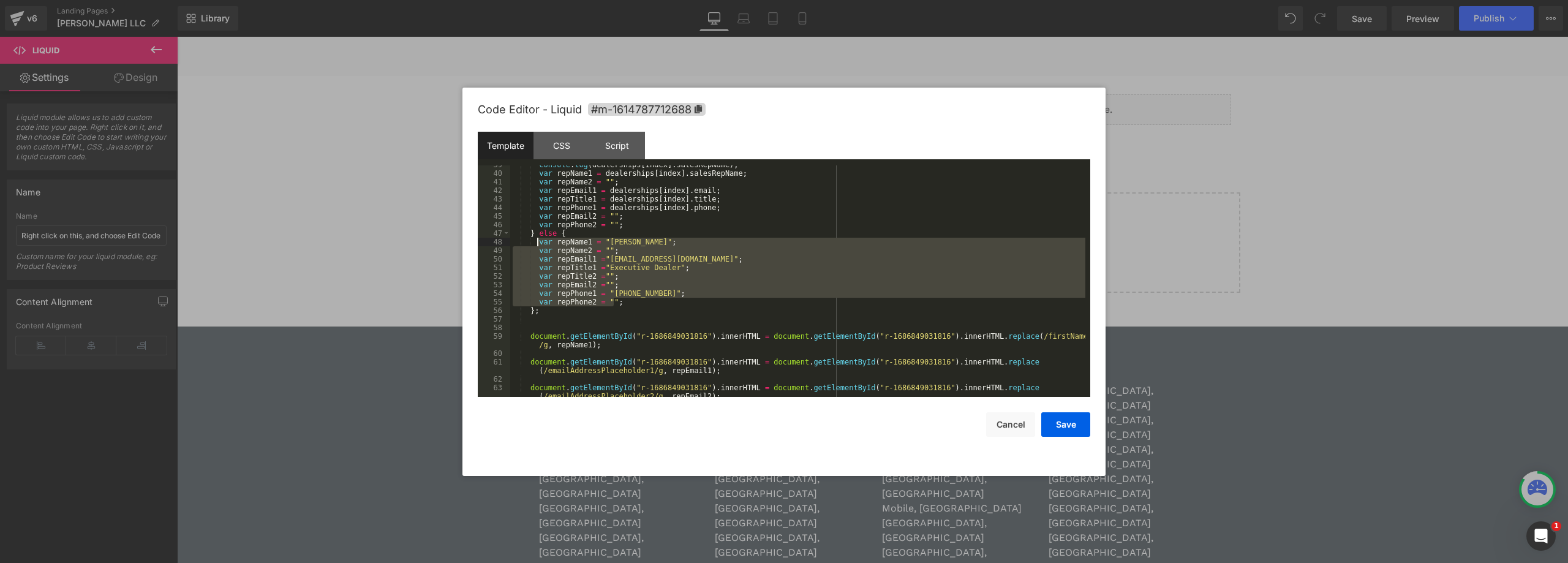
drag, startPoint x: 616, startPoint y: 304, endPoint x: 536, endPoint y: 244, distance: 100.0
click at [536, 244] on div "console . log ( dealerships [ index ] . salesRepName ) ; var repName1 = dealers…" at bounding box center [797, 288] width 575 height 257
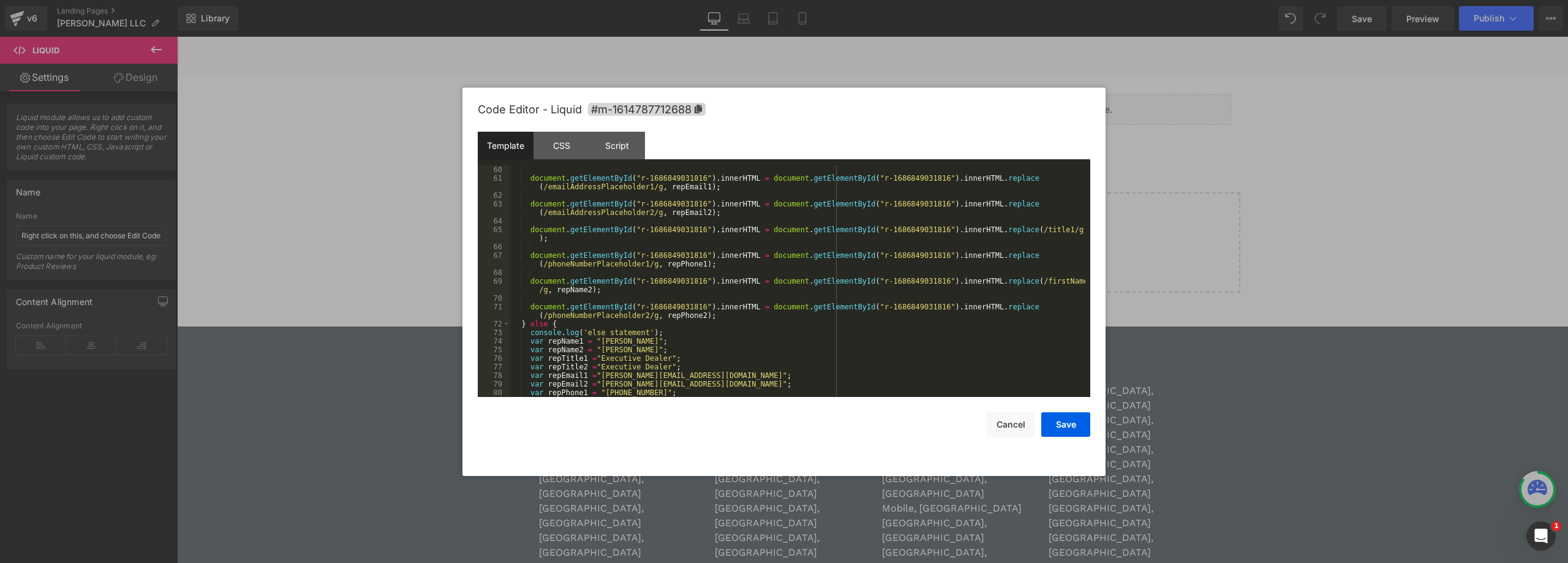
scroll to position [625, 0]
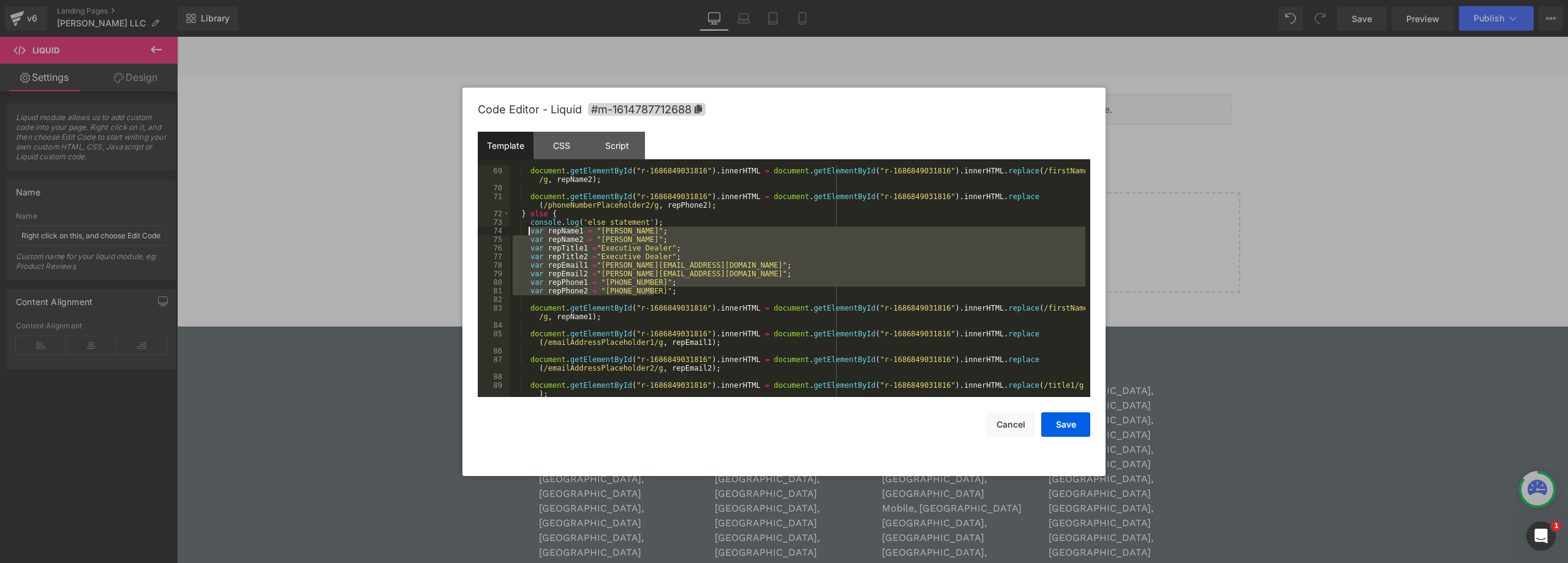
drag, startPoint x: 642, startPoint y: 288, endPoint x: 616, endPoint y: 238, distance: 56.4
click at [530, 229] on div "document . getElementById ( "r-1686849031816" ) . innerHTML = document . getEle…" at bounding box center [797, 286] width 575 height 257
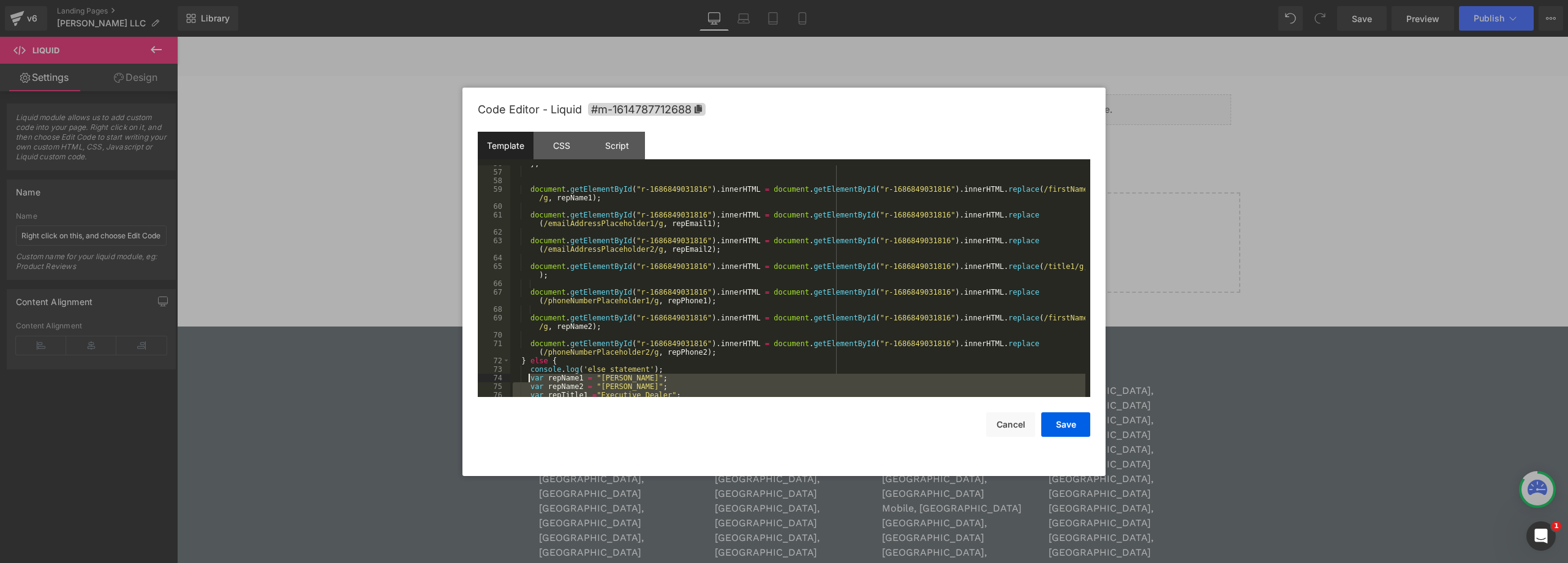
scroll to position [551, 0]
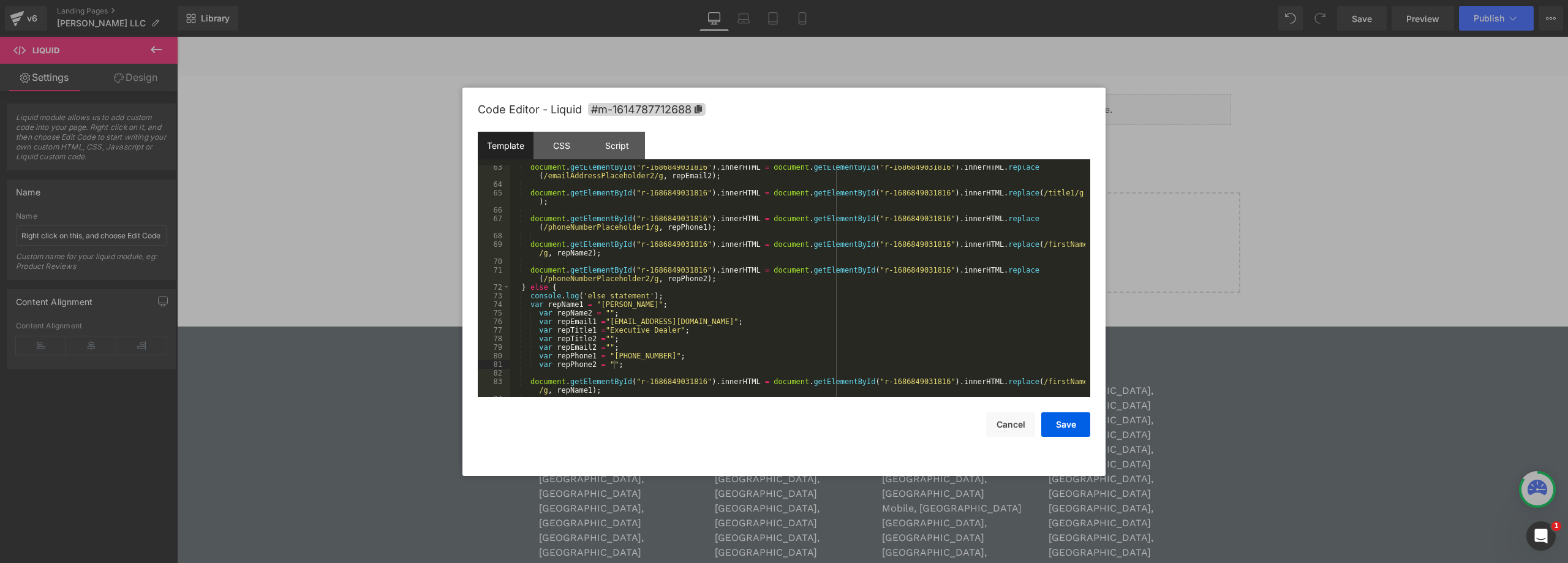
click at [537, 314] on div "document . getElementById ( "r-1686849031816" ) . innerHTML = document . getEle…" at bounding box center [797, 291] width 575 height 257
click at [538, 321] on div "document . getElementById ( "r-1686849031816" ) . innerHTML = document . getEle…" at bounding box center [797, 291] width 575 height 257
click at [536, 329] on div "document . getElementById ( "r-1686849031816" ) . innerHTML = document . getEle…" at bounding box center [797, 291] width 575 height 257
click at [536, 341] on div "document . getElementById ( "r-1686849031816" ) . innerHTML = document . getEle…" at bounding box center [797, 291] width 575 height 257
click at [536, 351] on div "document . getElementById ( "r-1686849031816" ) . innerHTML = document . getEle…" at bounding box center [797, 291] width 575 height 257
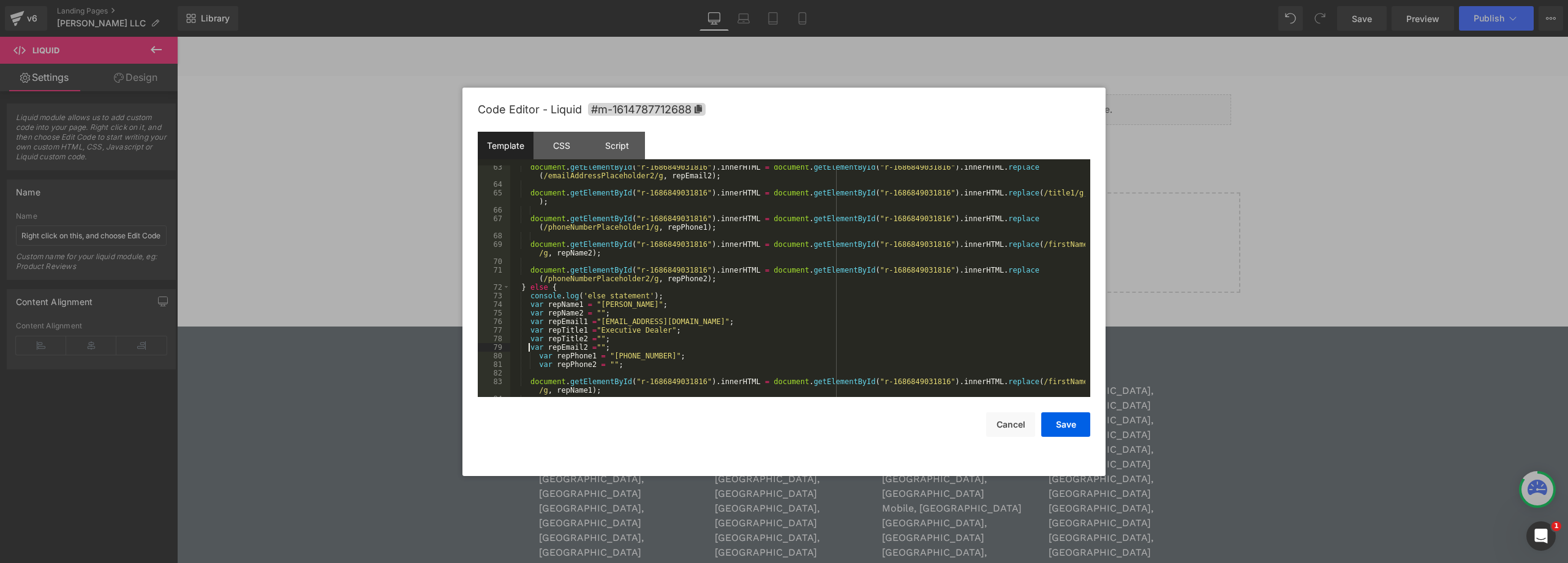
click at [537, 358] on div "document . getElementById ( "r-1686849031816" ) . innerHTML = document . getEle…" at bounding box center [797, 291] width 575 height 257
click at [536, 366] on div "document . getElementById ( "r-1686849031816" ) . innerHTML = document . getEle…" at bounding box center [797, 291] width 575 height 257
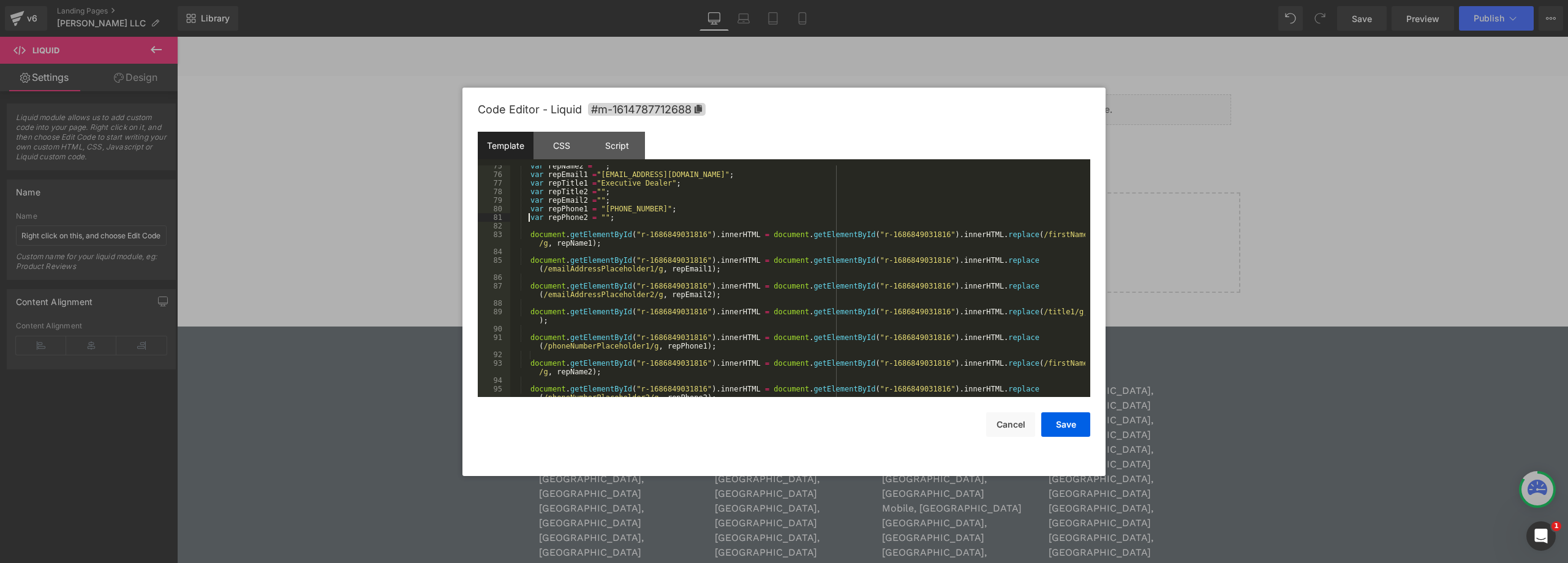
scroll to position [737, 0]
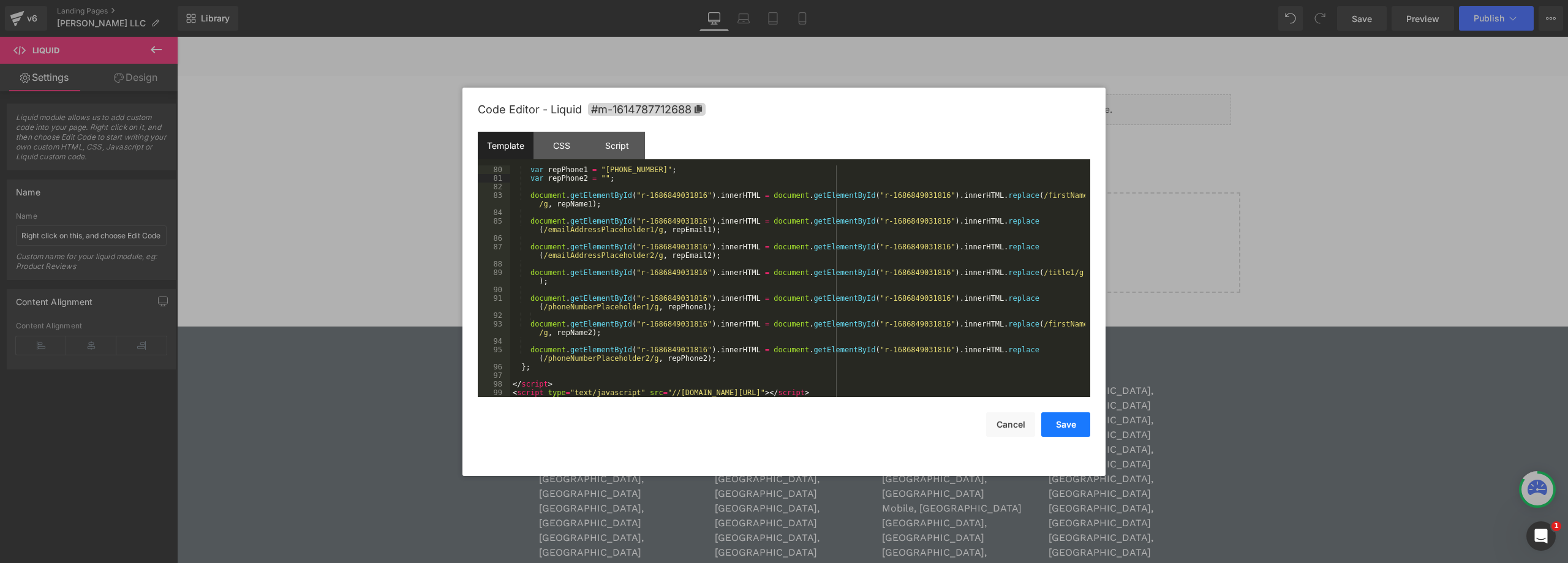
click at [1068, 424] on button "Save" at bounding box center [1065, 425] width 49 height 25
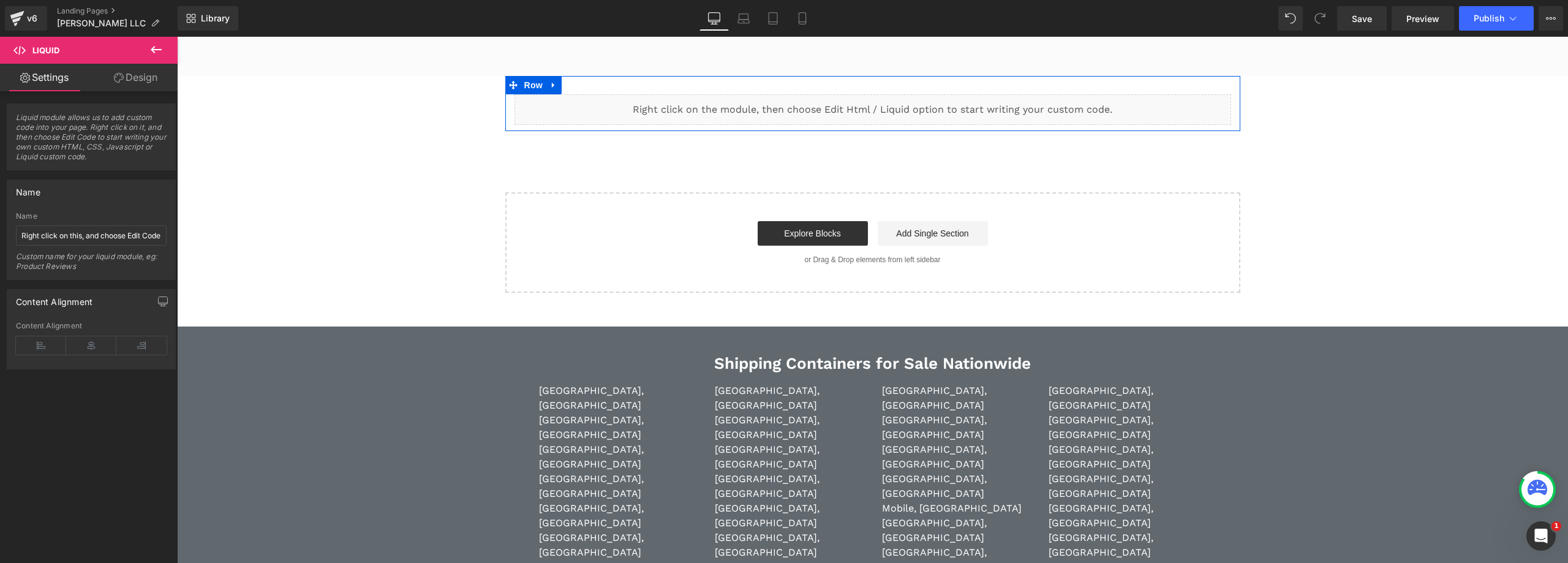
drag, startPoint x: 886, startPoint y: 106, endPoint x: 1035, endPoint y: 294, distance: 239.9
click at [886, 106] on div "Liquid" at bounding box center [873, 109] width 717 height 31
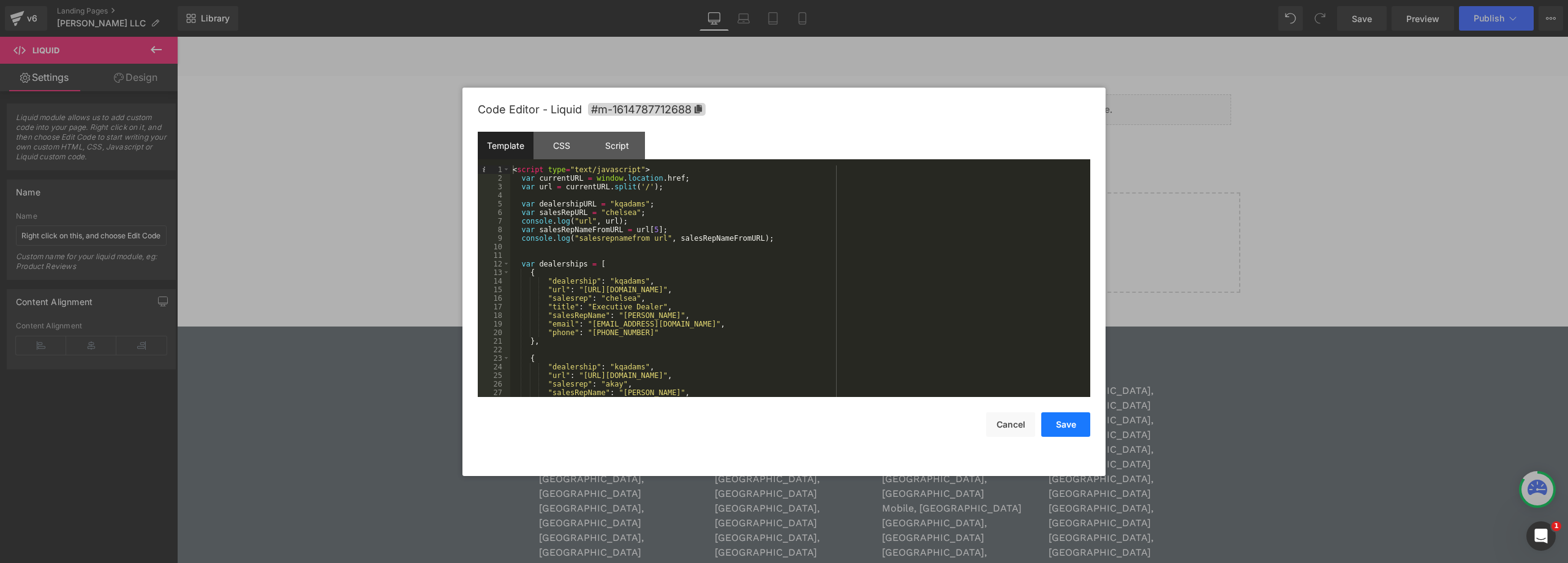
drag, startPoint x: 1077, startPoint y: 425, endPoint x: 1085, endPoint y: 418, distance: 10.6
click at [1078, 424] on button "Save" at bounding box center [1065, 425] width 49 height 25
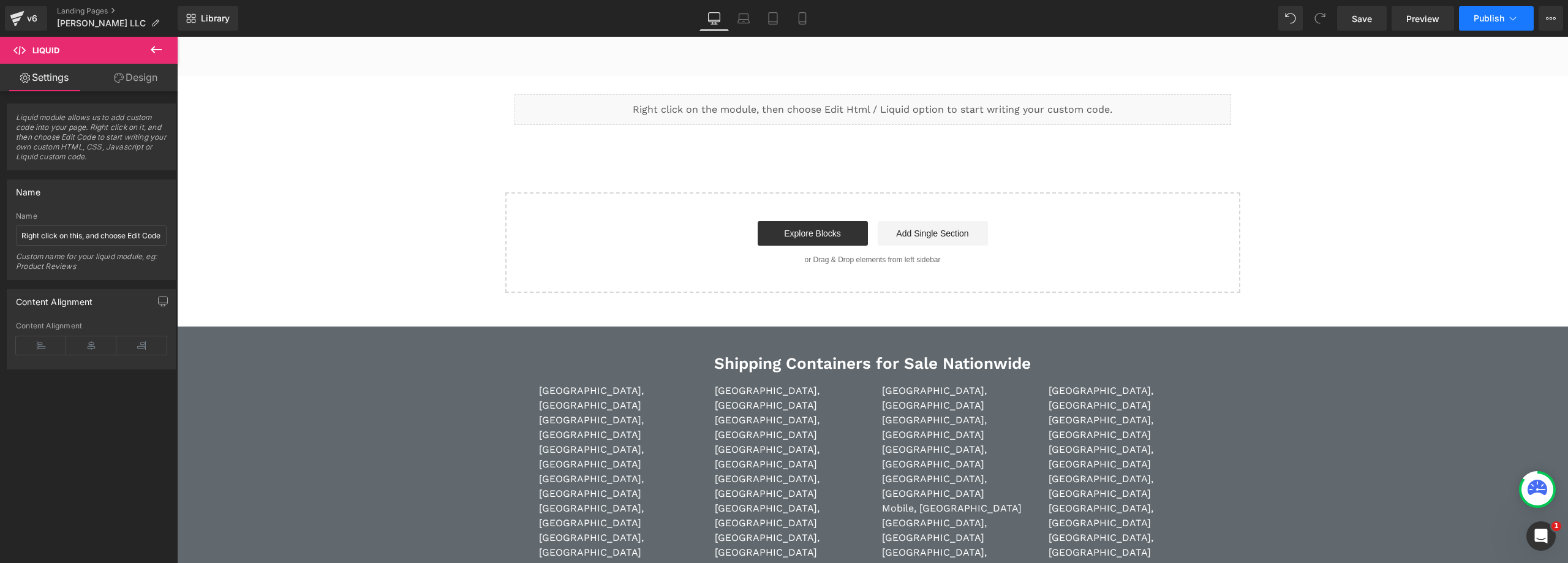
click at [1478, 18] on span "Publish" at bounding box center [1489, 17] width 31 height 9
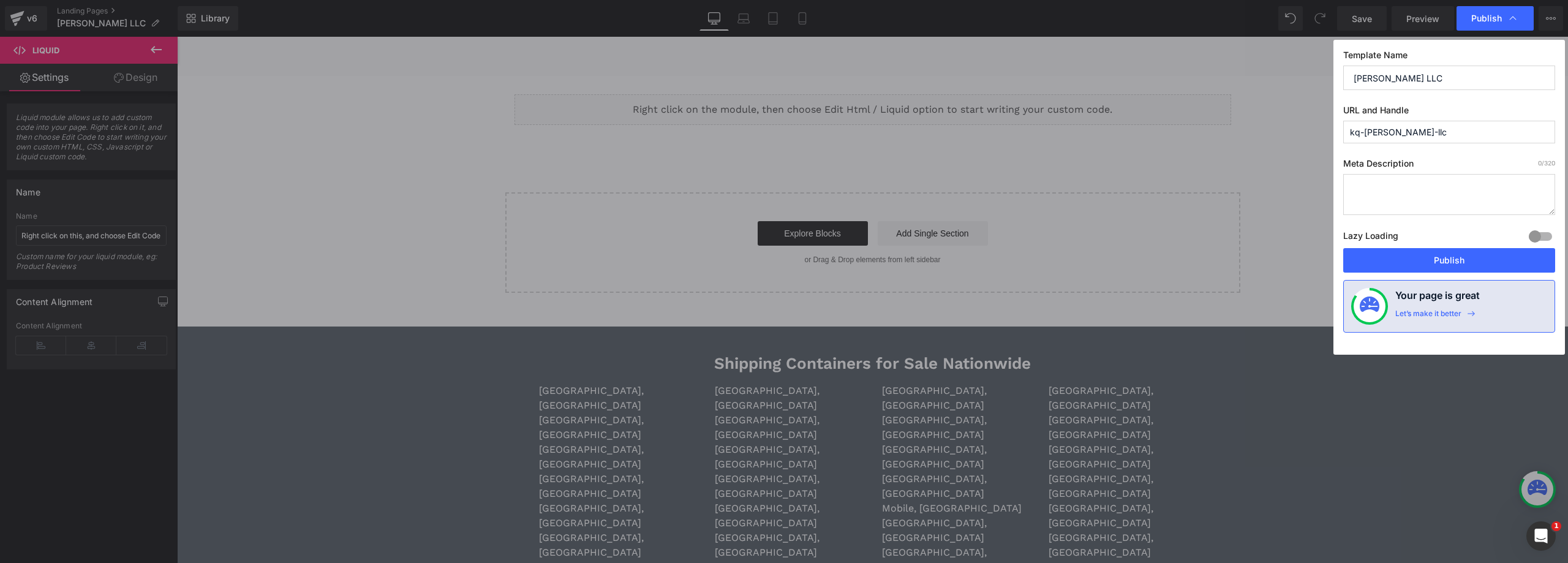
click at [1399, 129] on input "kq-[PERSON_NAME]-llc" at bounding box center [1449, 132] width 212 height 23
click at [1400, 71] on input "[PERSON_NAME] LLC" at bounding box center [1449, 78] width 212 height 25
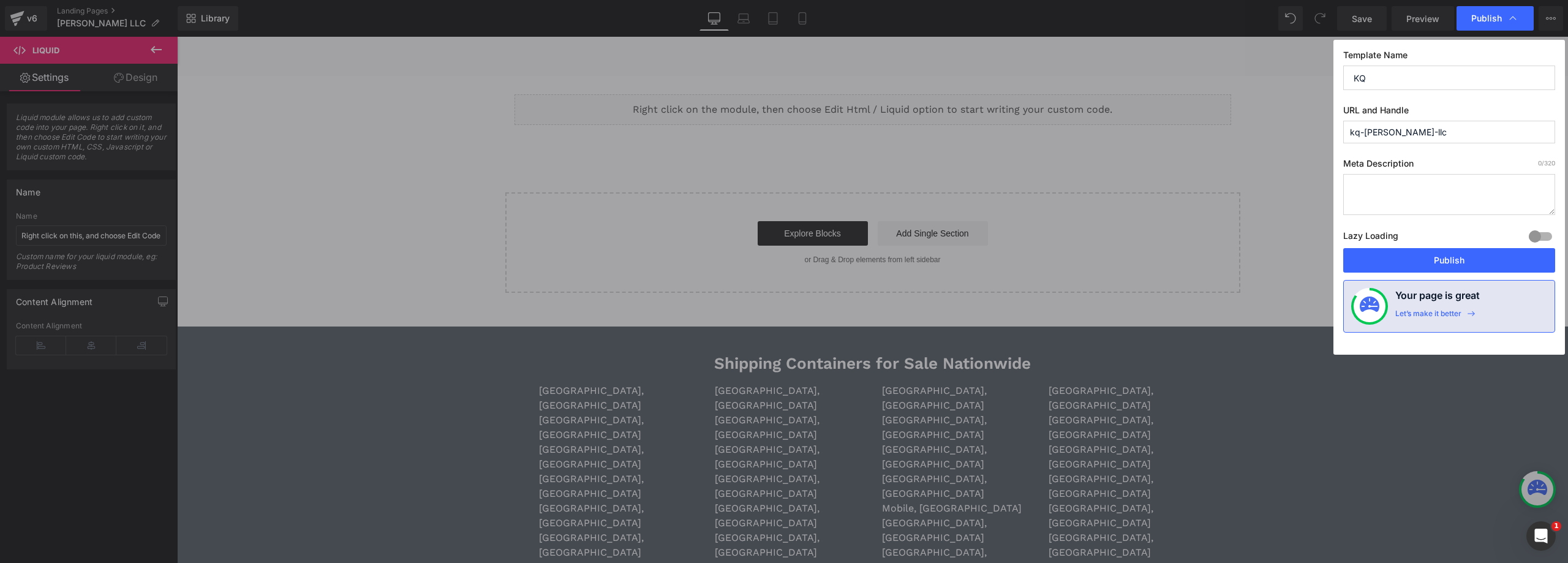
type input "K"
type input "[PERSON_NAME] LLC"
type input "k"
type input "a"
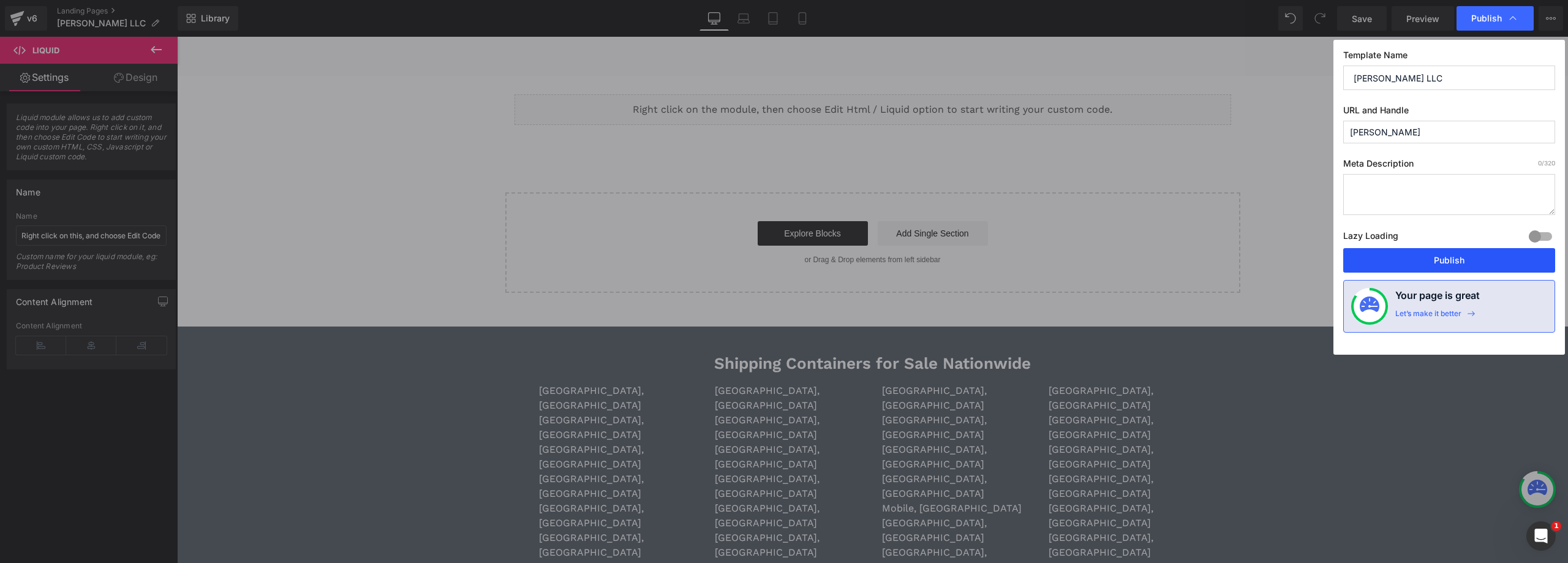
type input "[PERSON_NAME]"
click at [1463, 259] on button "Publish" at bounding box center [1449, 260] width 212 height 25
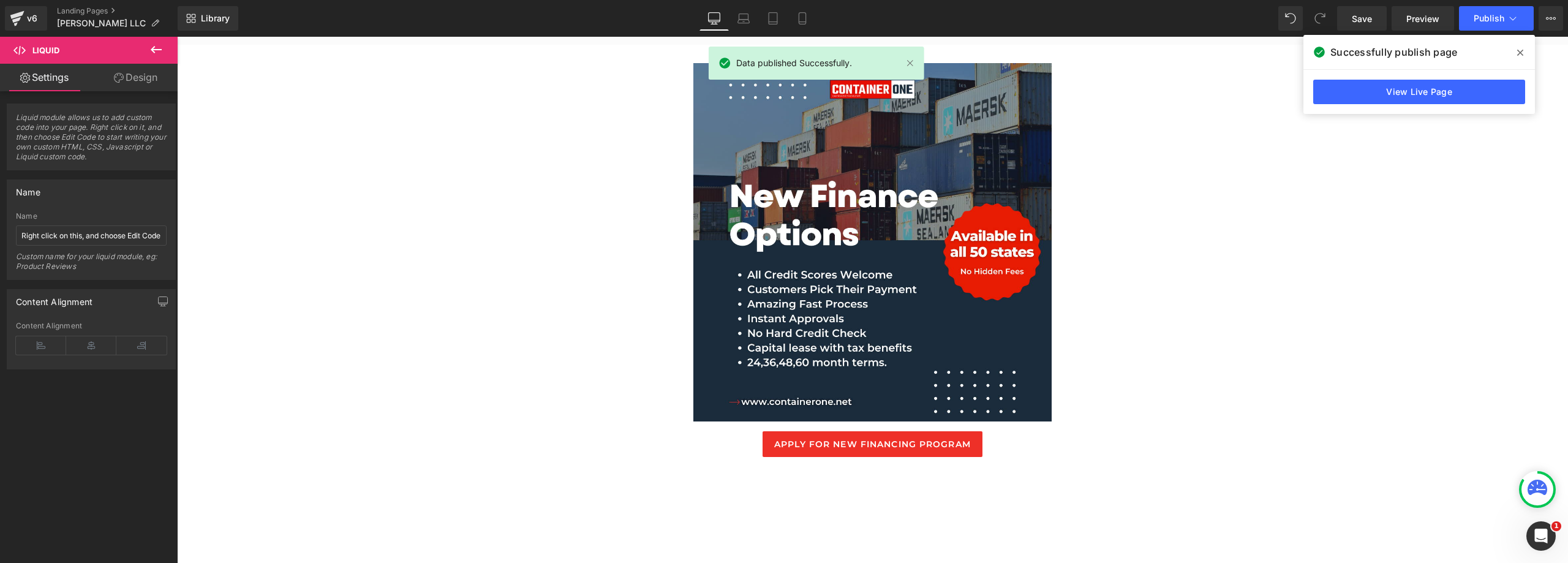
scroll to position [980, 0]
